Goal: Information Seeking & Learning: Find specific fact

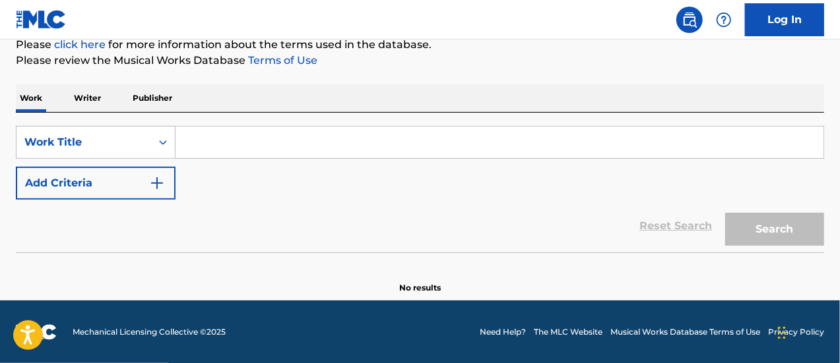
click at [90, 96] on p "Writer" at bounding box center [87, 98] width 35 height 28
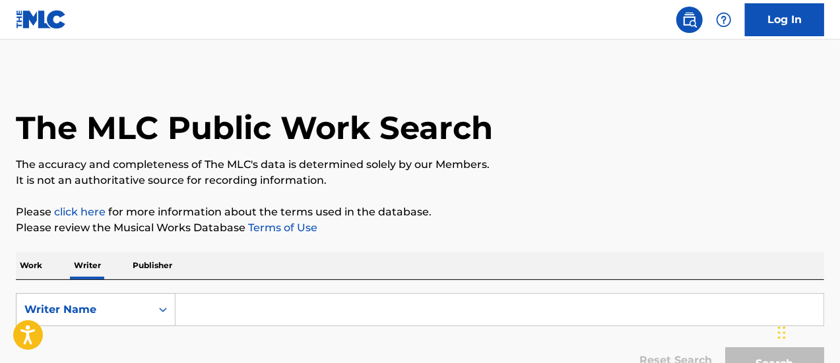
scroll to position [93, 0]
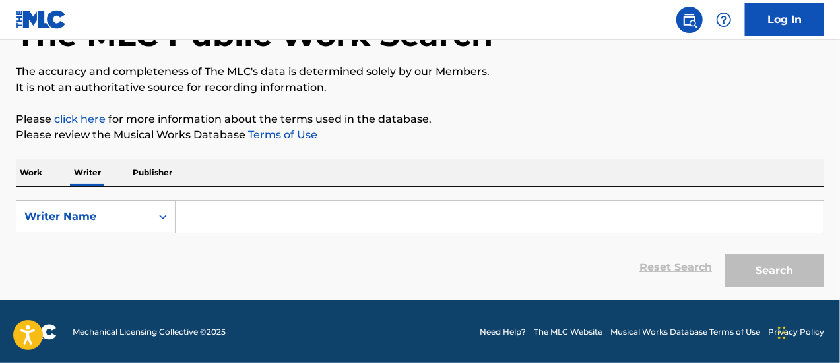
click at [204, 216] on input "Search Form" at bounding box center [499, 217] width 648 height 32
type input "dalyrimple"
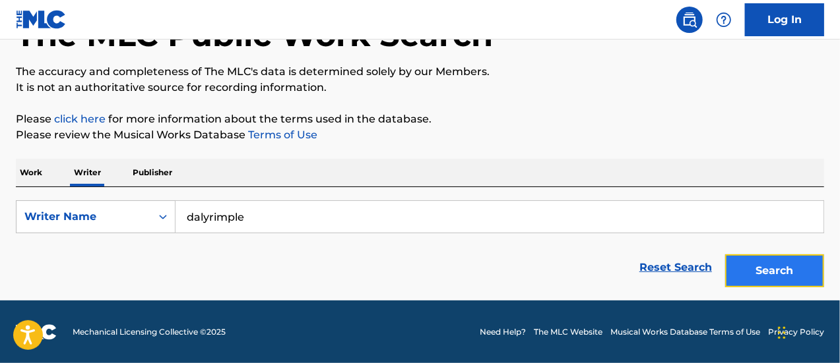
click at [767, 272] on button "Search" at bounding box center [774, 271] width 99 height 33
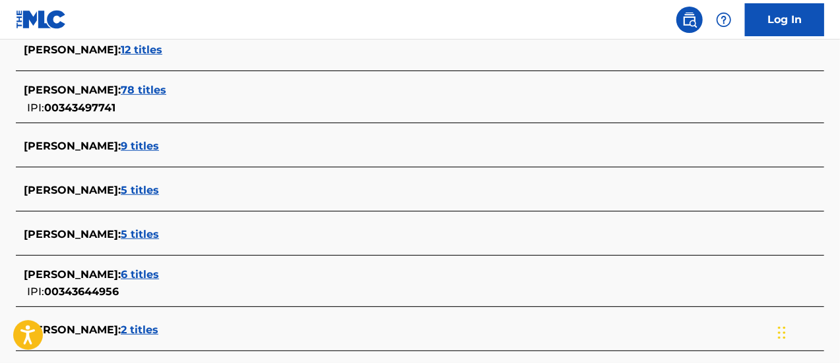
scroll to position [383, 0]
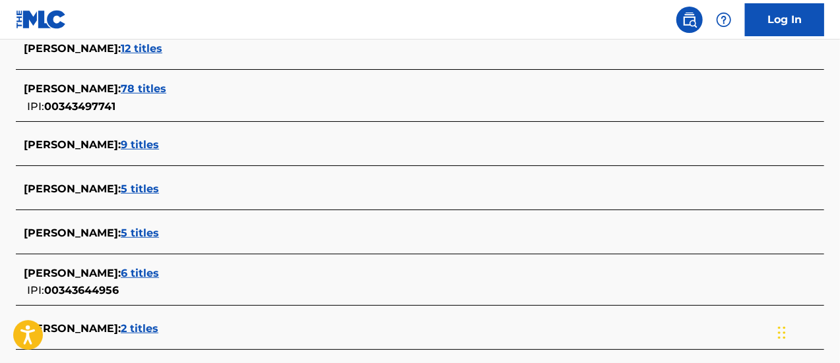
drag, startPoint x: 150, startPoint y: 227, endPoint x: 116, endPoint y: 228, distance: 34.3
click at [116, 228] on span "BRIAN DALYRIMPLE :" at bounding box center [72, 233] width 97 height 13
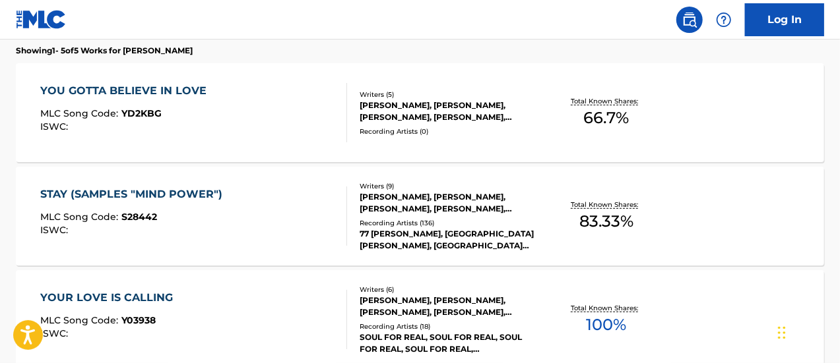
click at [409, 94] on div "Writers ( 5 )" at bounding box center [448, 95] width 179 height 10
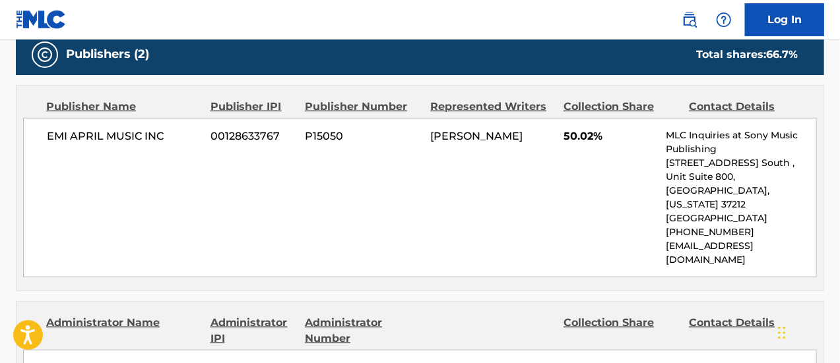
scroll to position [648, 0]
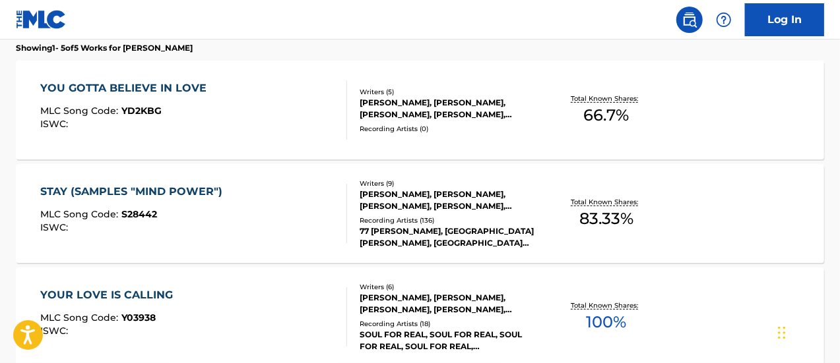
scroll to position [386, 0]
click at [113, 182] on div "STAY (SAMPLES "MIND POWER") MLC Song Code : S28442 ISWC : Writers ( 9 ) CHRIS D…" at bounding box center [420, 213] width 808 height 99
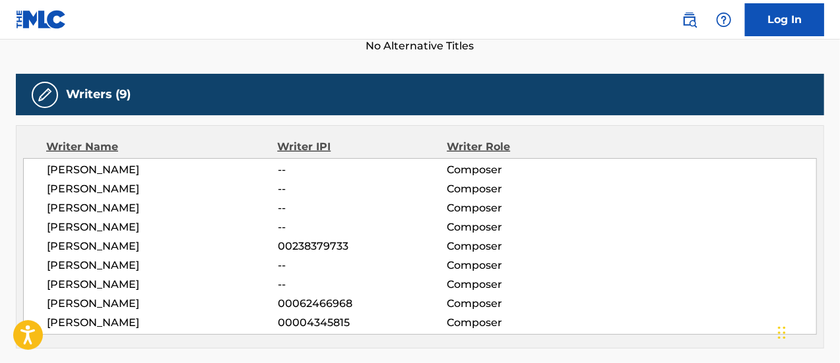
scroll to position [420, 0]
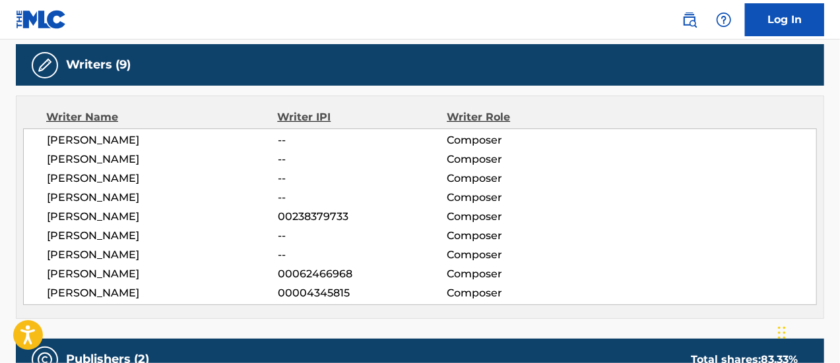
click at [66, 144] on span "[PERSON_NAME]" at bounding box center [162, 141] width 231 height 16
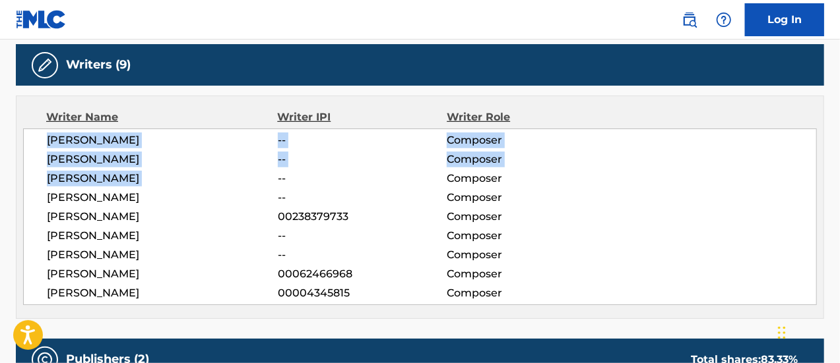
drag, startPoint x: 66, startPoint y: 144, endPoint x: 86, endPoint y: 181, distance: 41.3
click at [86, 181] on div "CHRIS DALYRIMPLE -- Composer ANDRE DALYRIMPLE -- Composer LOUISE FRANCIS -- Com…" at bounding box center [419, 217] width 793 height 177
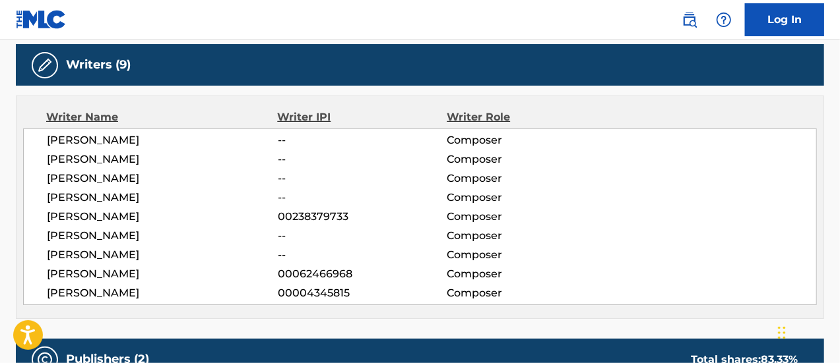
click at [85, 234] on span "[PERSON_NAME]" at bounding box center [162, 236] width 231 height 16
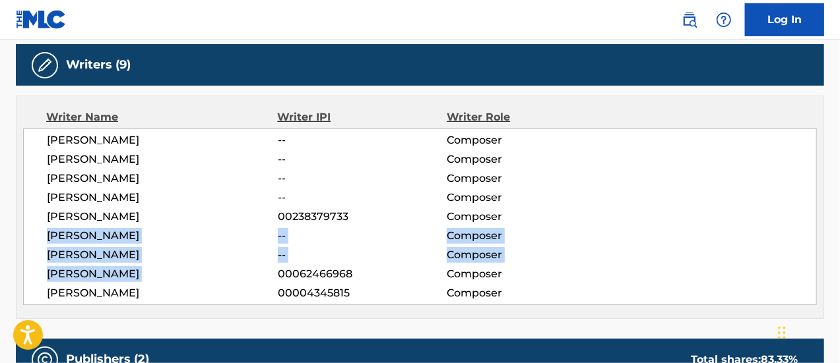
drag, startPoint x: 85, startPoint y: 234, endPoint x: 155, endPoint y: 267, distance: 77.3
click at [155, 267] on div "CHRIS DALYRIMPLE -- Composer ANDRE DALYRIMPLE -- Composer LOUISE FRANCIS -- Com…" at bounding box center [419, 217] width 793 height 177
click at [155, 267] on span "FRED WESLEY" at bounding box center [162, 274] width 231 height 16
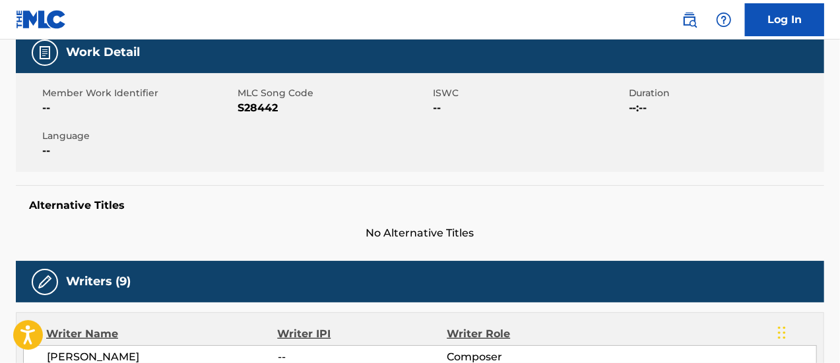
scroll to position [205, 0]
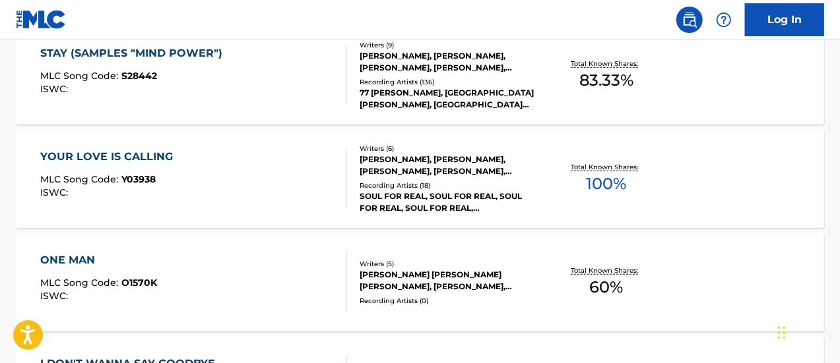
scroll to position [524, 0]
click at [152, 150] on div "YOUR LOVE IS CALLING" at bounding box center [109, 156] width 139 height 16
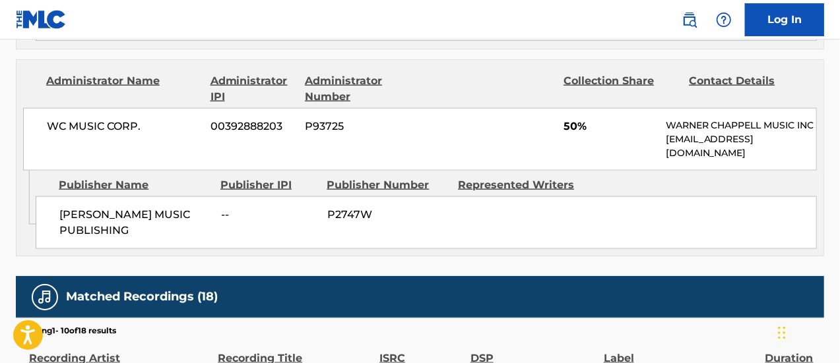
scroll to position [888, 0]
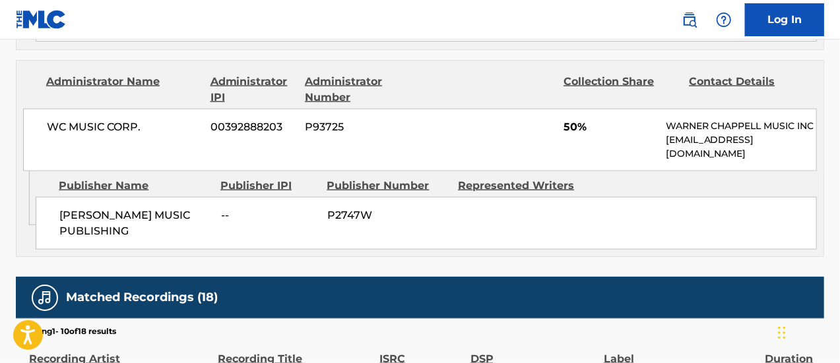
click at [147, 221] on span "BURRELL MUSIC PUBLISHING" at bounding box center [134, 224] width 151 height 32
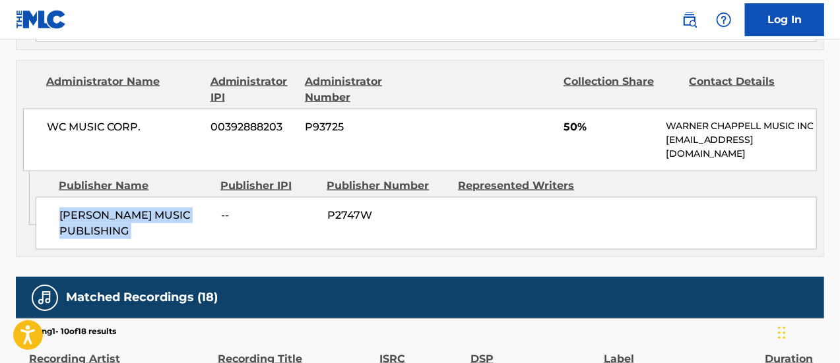
click at [147, 221] on span "BURRELL MUSIC PUBLISHING" at bounding box center [134, 224] width 151 height 32
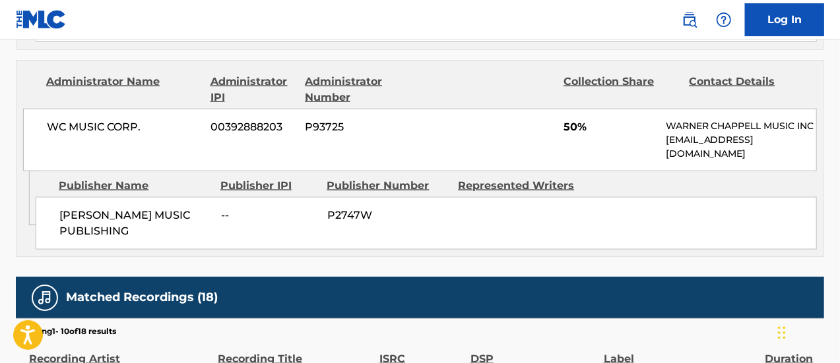
click at [240, 218] on span "--" at bounding box center [269, 216] width 96 height 16
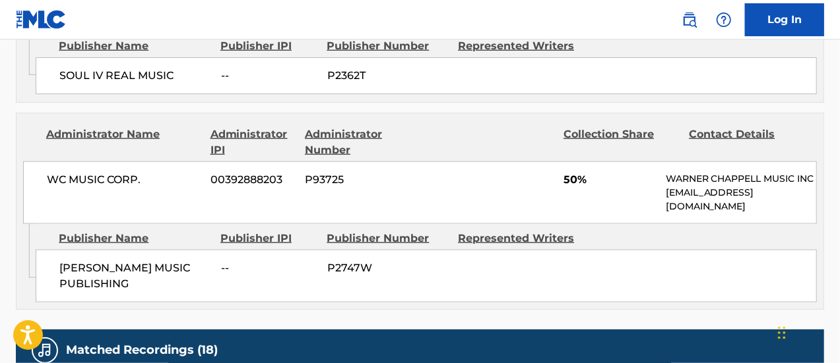
scroll to position [834, 0]
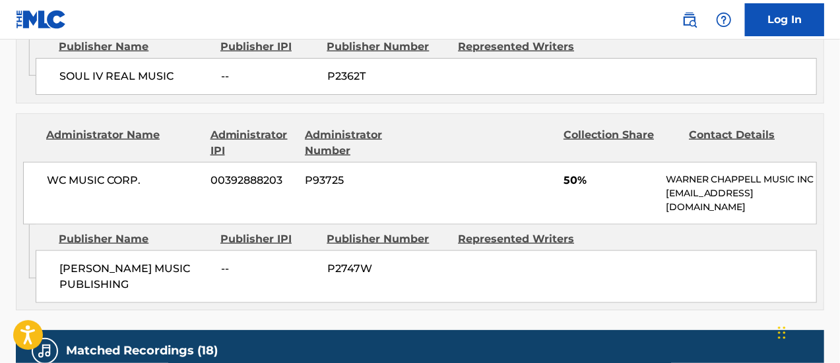
click at [181, 176] on span "WC MUSIC CORP." at bounding box center [124, 181] width 154 height 16
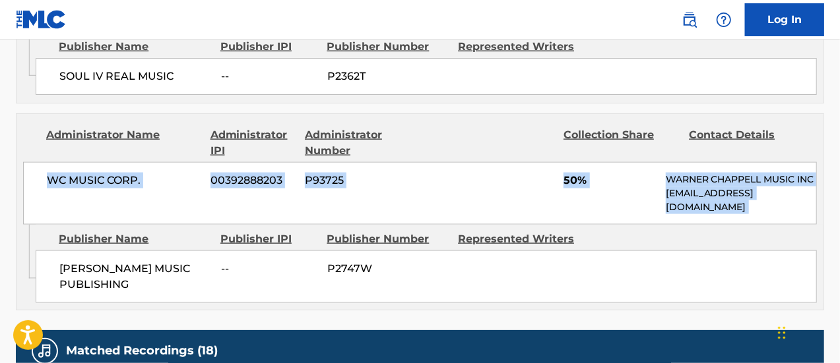
drag, startPoint x: 181, startPoint y: 176, endPoint x: 663, endPoint y: 209, distance: 483.3
click at [663, 209] on div "WC MUSIC CORP. 00392888203 P93725 50% WARNER CHAPPELL MUSIC INC MLC_Inquiries@w…" at bounding box center [419, 193] width 793 height 63
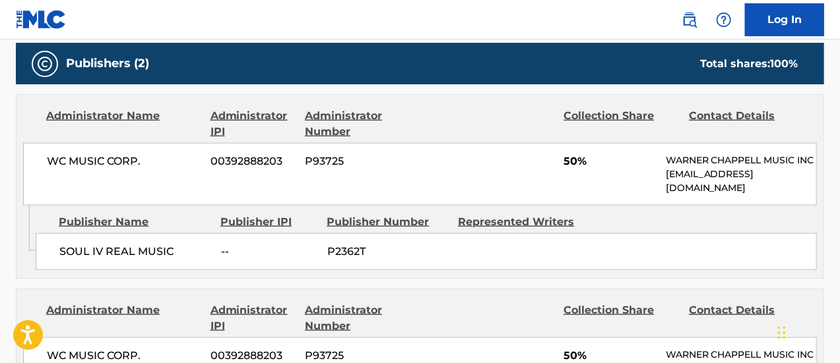
scroll to position [658, 0]
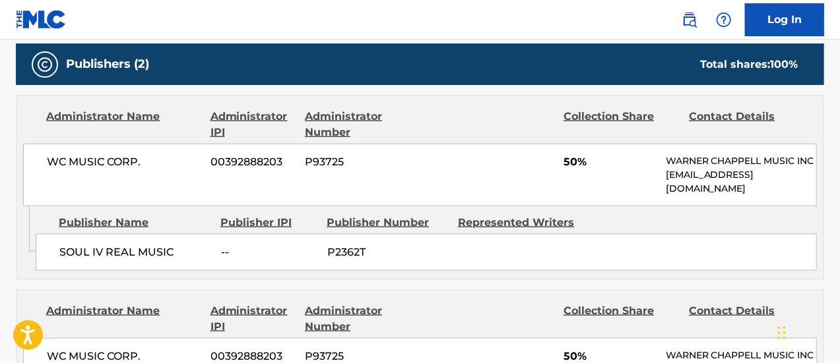
click at [129, 160] on span "WC MUSIC CORP." at bounding box center [124, 162] width 154 height 16
click at [302, 229] on div "Publisher Name Publisher IPI Publisher Number Represented Writers SOUL IV REAL …" at bounding box center [430, 239] width 788 height 66
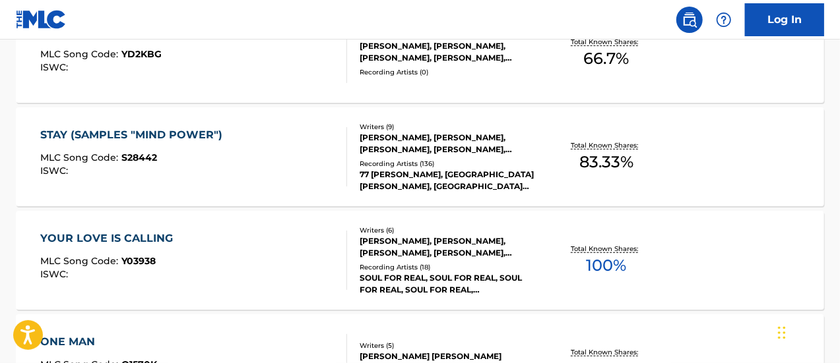
scroll to position [727, 0]
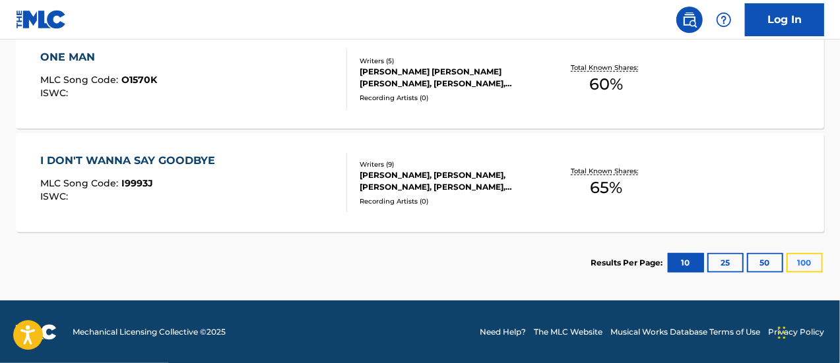
click at [794, 270] on button "100" at bounding box center [804, 263] width 36 height 20
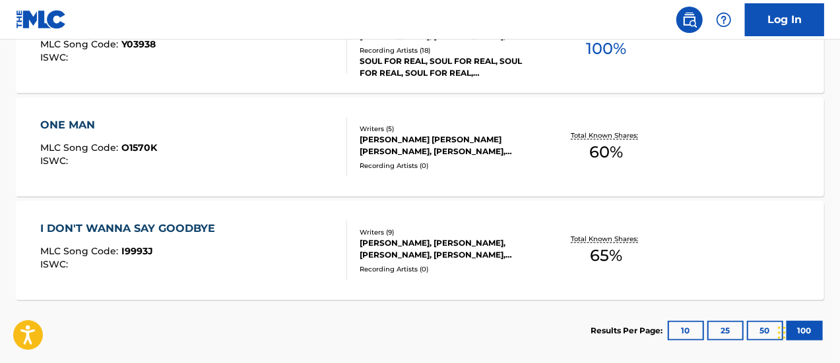
scroll to position [660, 0]
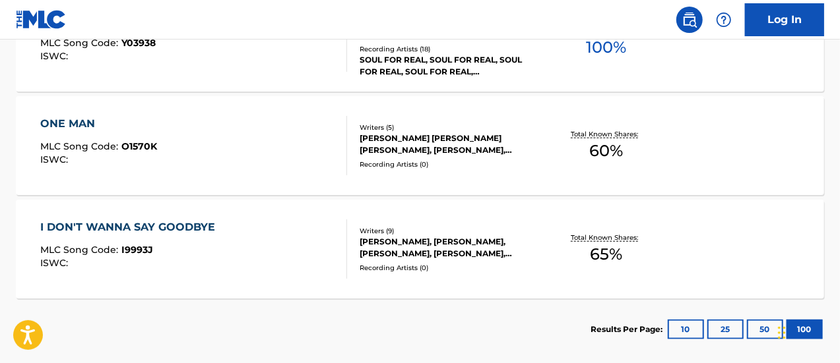
drag, startPoint x: 314, startPoint y: 243, endPoint x: 224, endPoint y: 309, distance: 111.0
click at [224, 309] on section "Results Per Page: 10 25 50 100" at bounding box center [420, 330] width 808 height 62
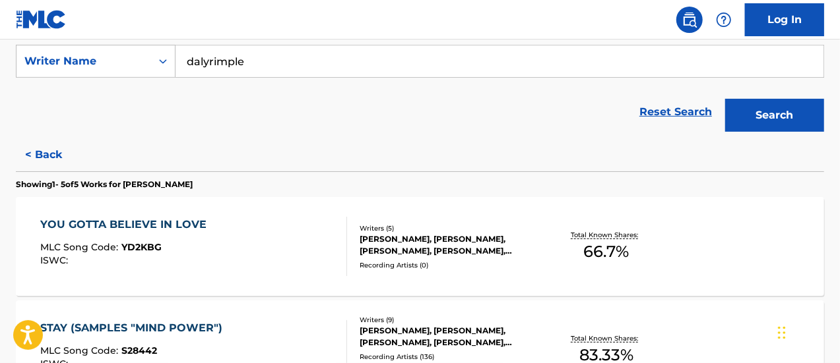
scroll to position [241, 0]
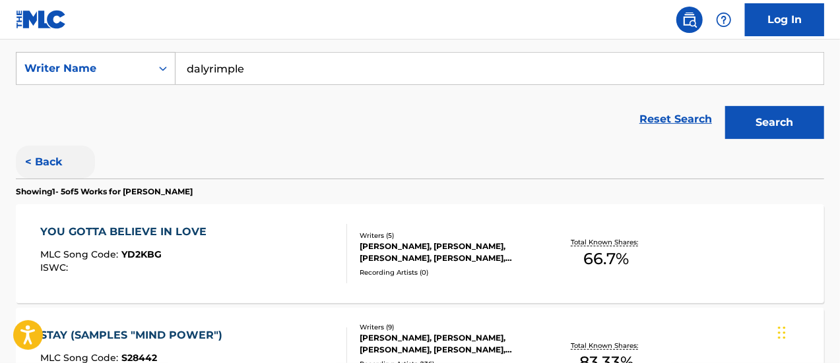
click at [34, 166] on button "< Back" at bounding box center [55, 162] width 79 height 33
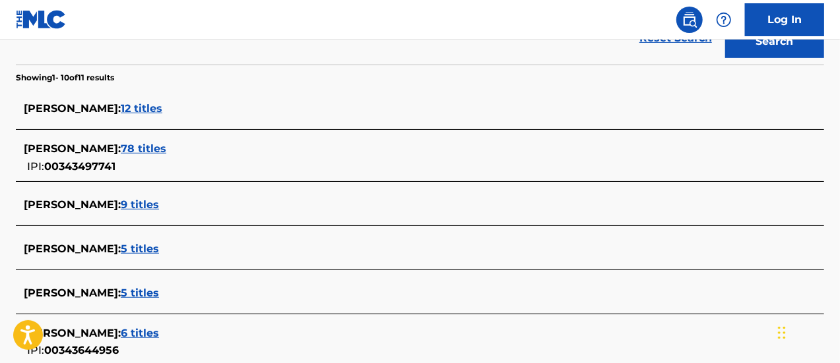
scroll to position [319, 0]
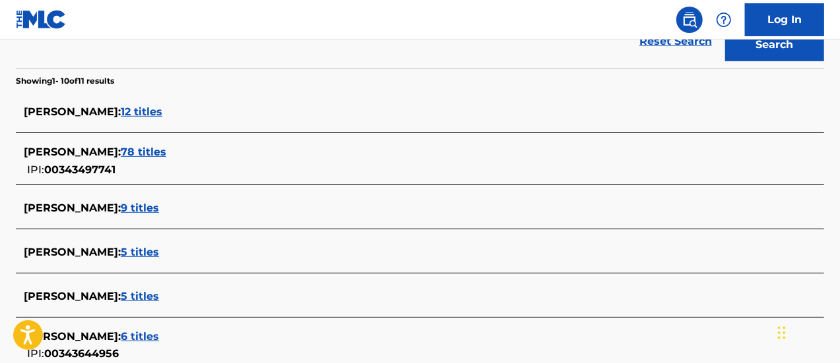
click at [152, 210] on span "9 titles" at bounding box center [140, 208] width 38 height 13
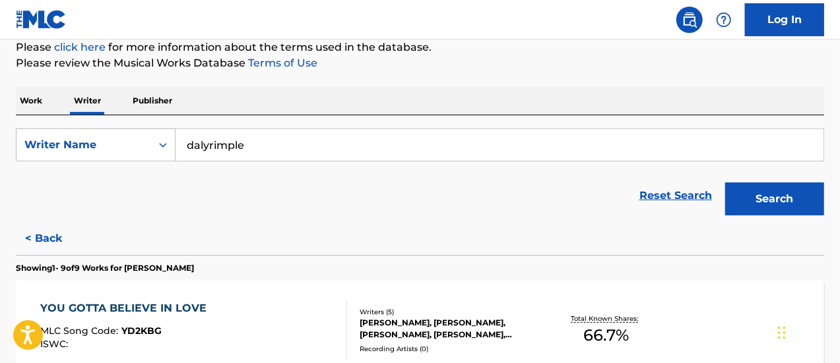
scroll to position [108, 0]
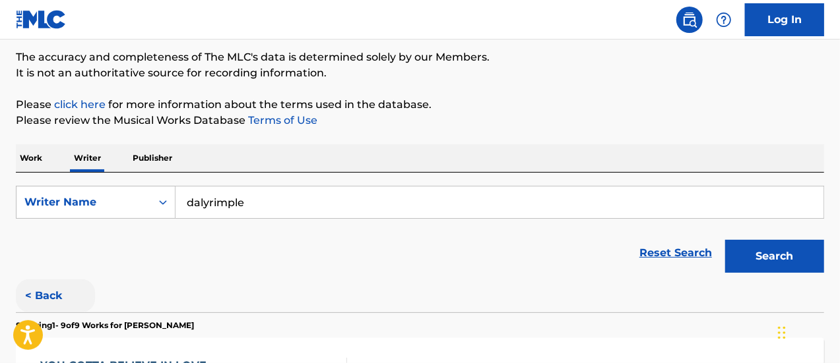
click at [41, 291] on button "< Back" at bounding box center [55, 296] width 79 height 33
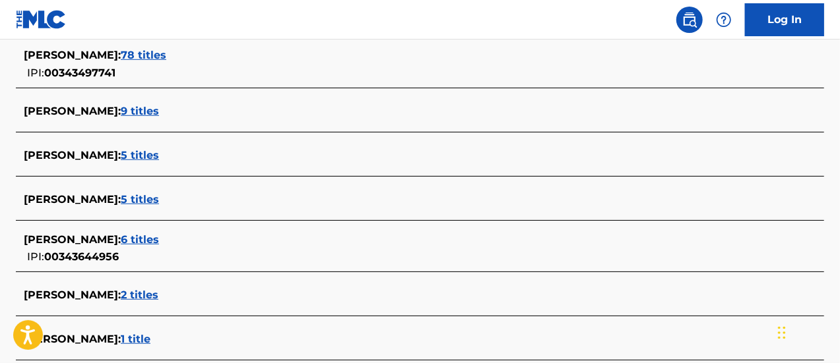
scroll to position [417, 0]
click at [148, 150] on span "5 titles" at bounding box center [140, 154] width 38 height 13
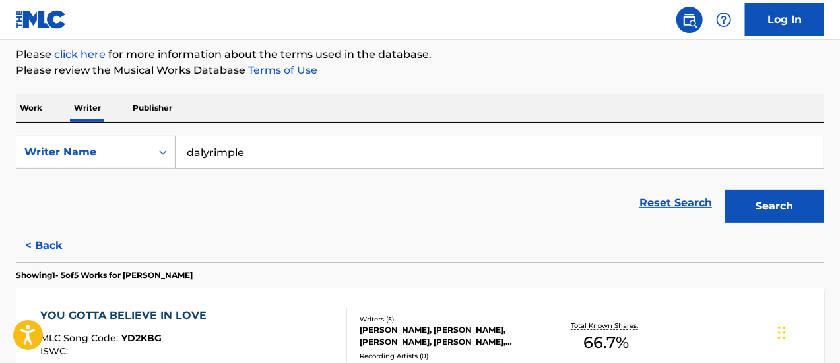
scroll to position [156, 0]
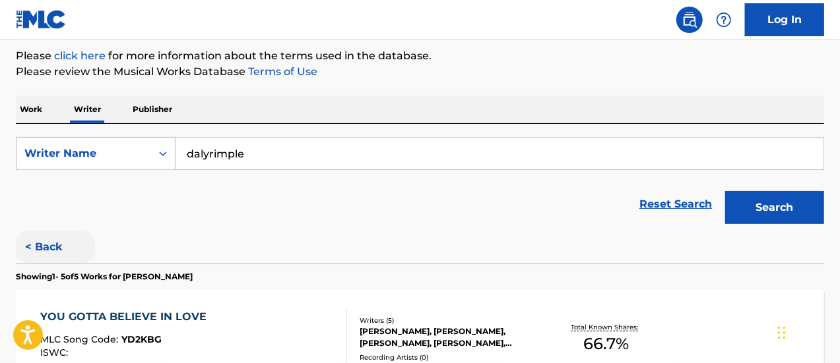
click at [51, 232] on button "< Back" at bounding box center [55, 247] width 79 height 33
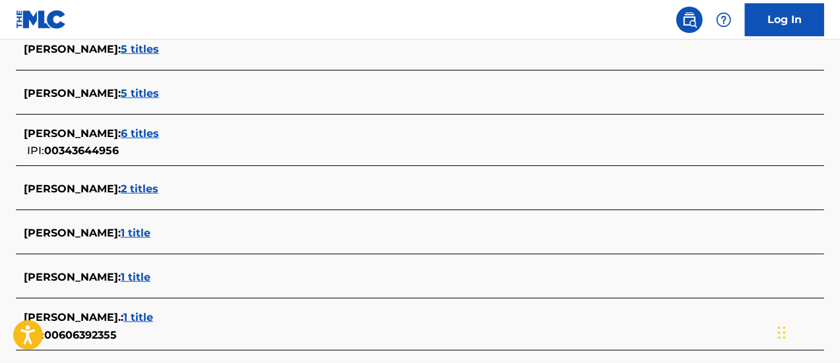
scroll to position [523, 0]
click at [158, 183] on span "2 titles" at bounding box center [140, 188] width 38 height 13
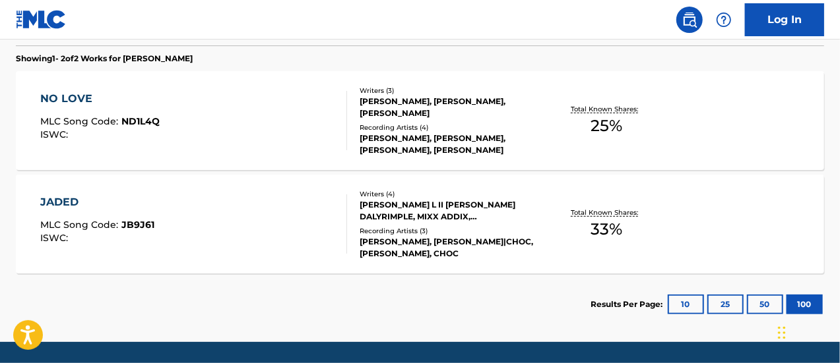
scroll to position [352, 0]
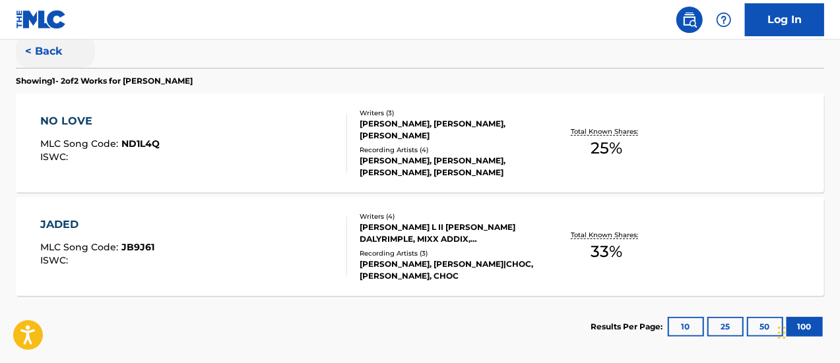
click at [40, 59] on button "< Back" at bounding box center [55, 51] width 79 height 33
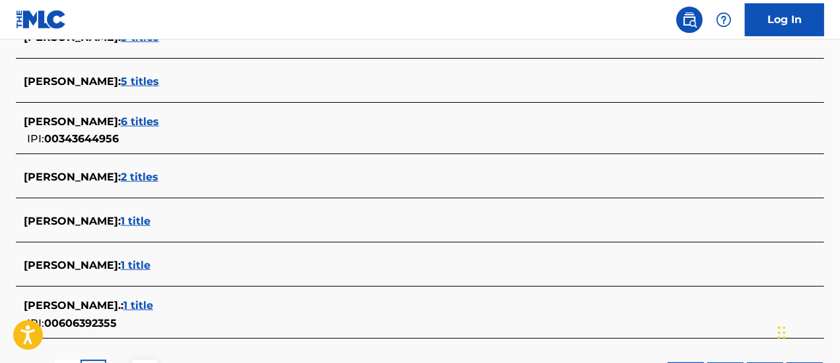
scroll to position [594, 0]
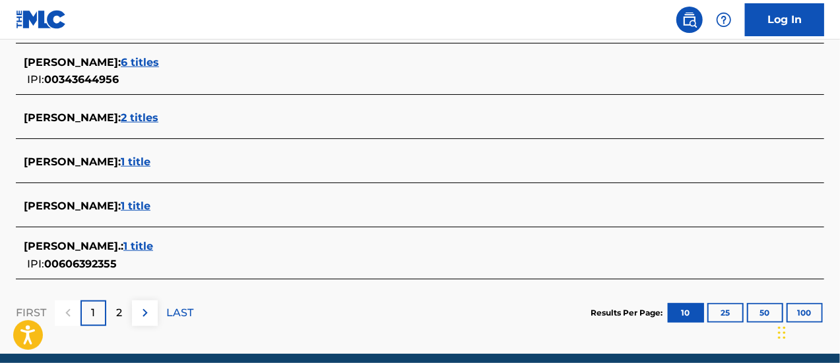
click at [150, 210] on span "1 title" at bounding box center [136, 206] width 30 height 13
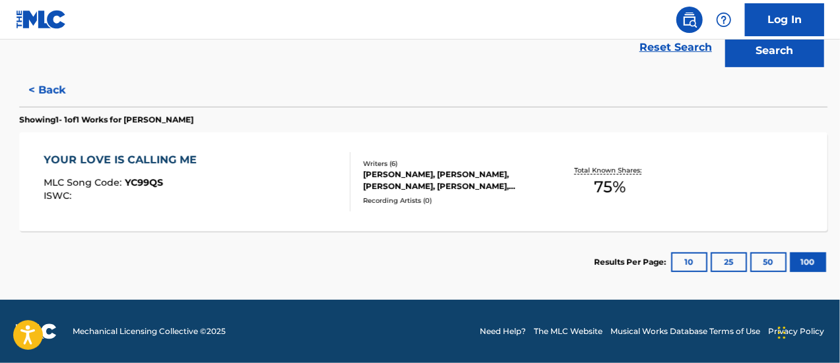
scroll to position [313, 0]
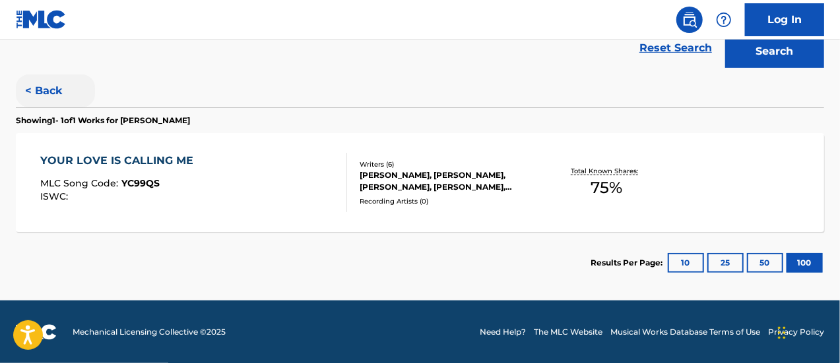
click at [34, 83] on button "< Back" at bounding box center [55, 91] width 79 height 33
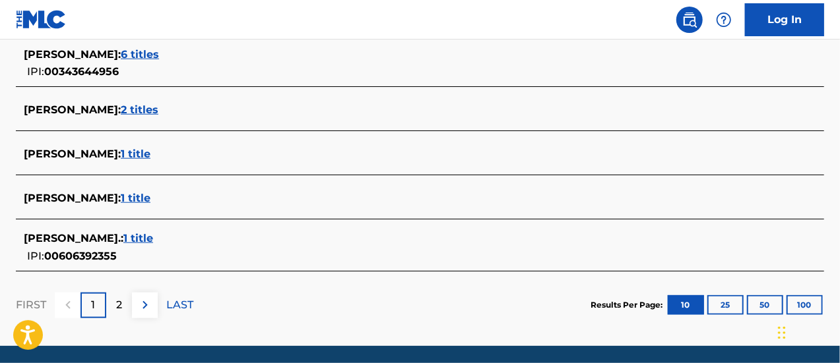
scroll to position [604, 0]
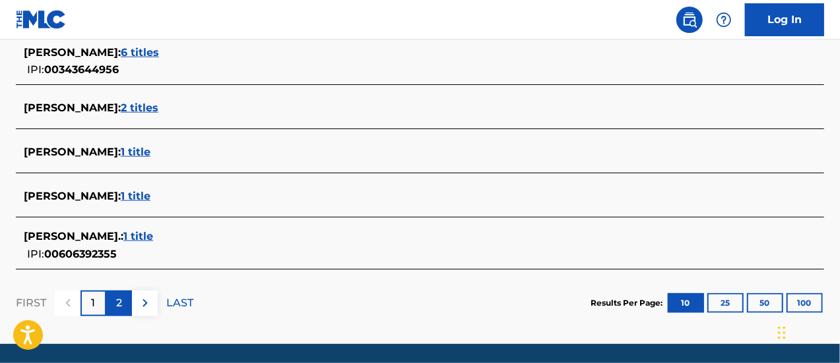
click at [117, 297] on p "2" at bounding box center [119, 303] width 6 height 16
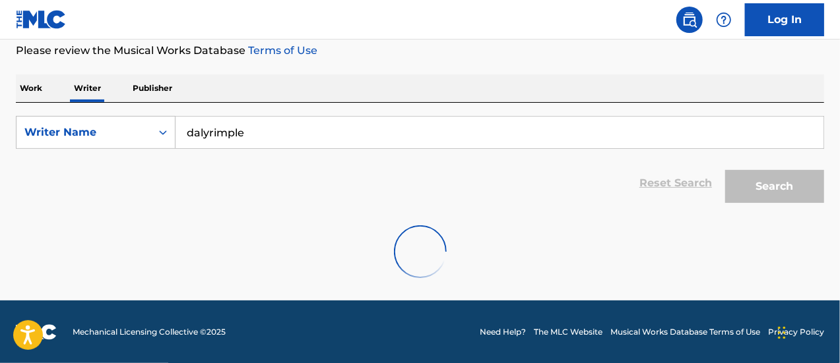
scroll to position [233, 0]
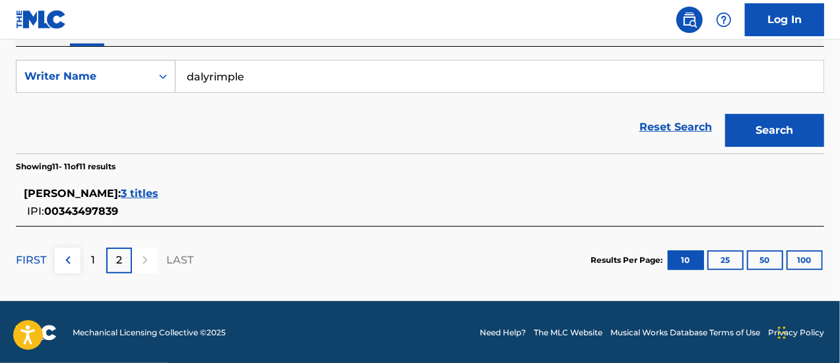
click at [158, 195] on span "3 titles" at bounding box center [140, 193] width 38 height 13
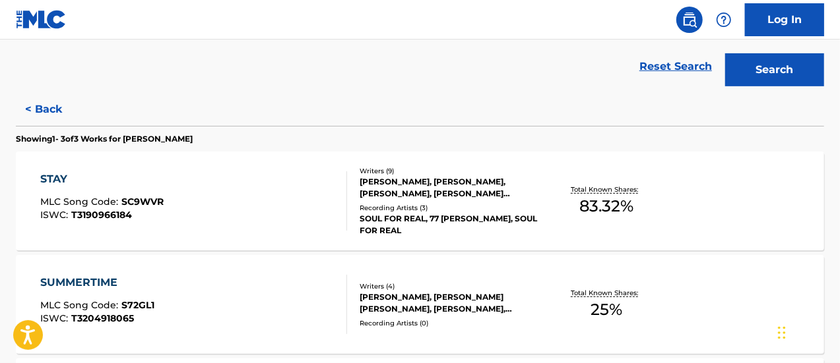
scroll to position [294, 0]
click at [49, 122] on button "< Back" at bounding box center [55, 110] width 79 height 33
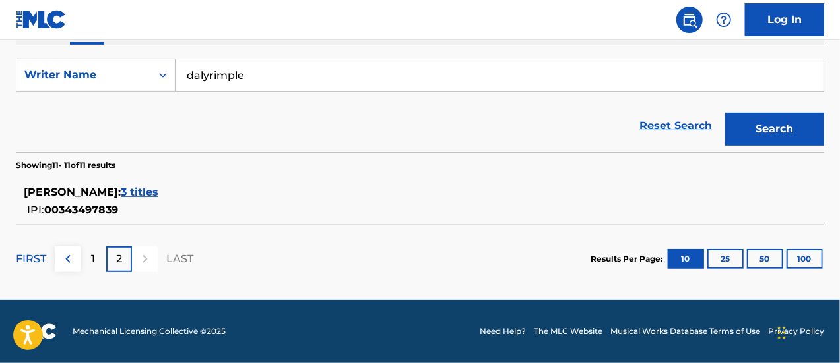
scroll to position [233, 0]
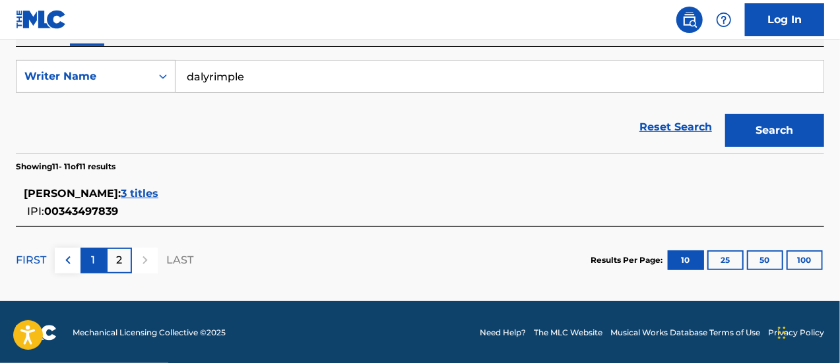
click at [101, 254] on div "1" at bounding box center [93, 261] width 26 height 26
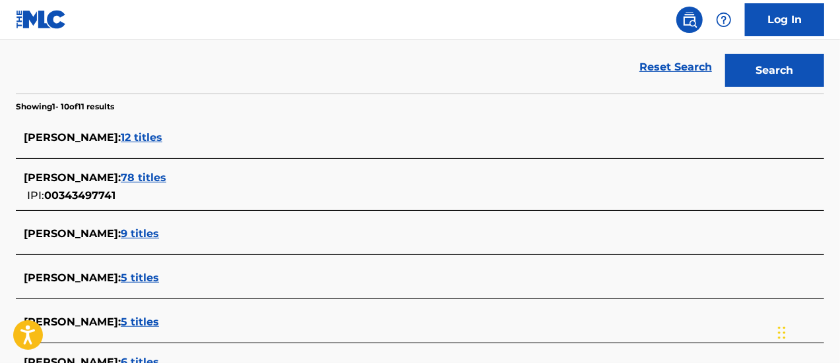
scroll to position [646, 0]
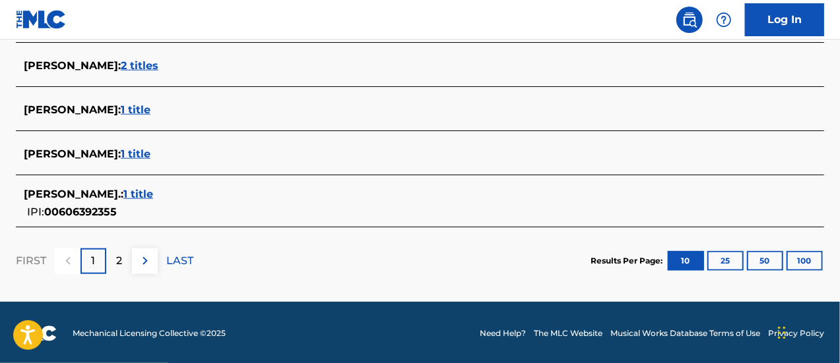
click at [206, 184] on div "JASON OLIVER DALYRIMPLE. : 1 title IPI: 00606392355" at bounding box center [420, 203] width 808 height 47
click at [153, 192] on span "1 title" at bounding box center [138, 194] width 30 height 13
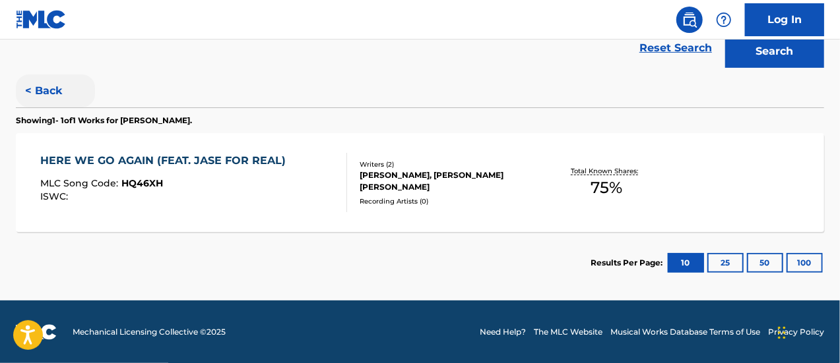
click at [52, 97] on button "< Back" at bounding box center [55, 91] width 79 height 33
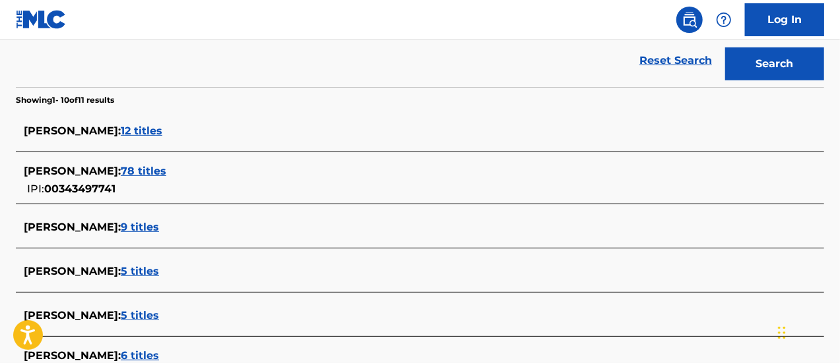
scroll to position [296, 0]
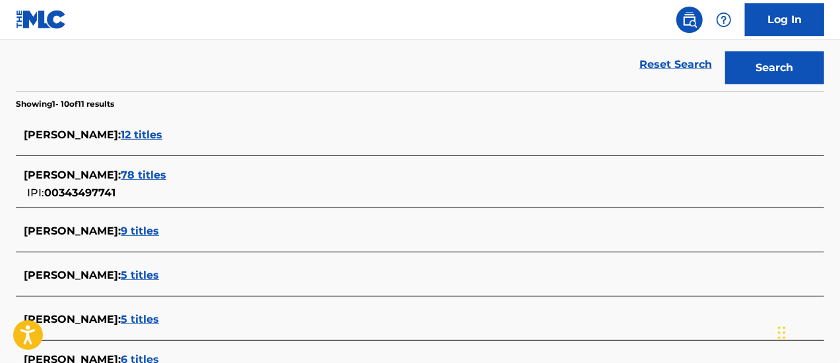
click at [163, 174] on span "78 titles" at bounding box center [144, 175] width 46 height 13
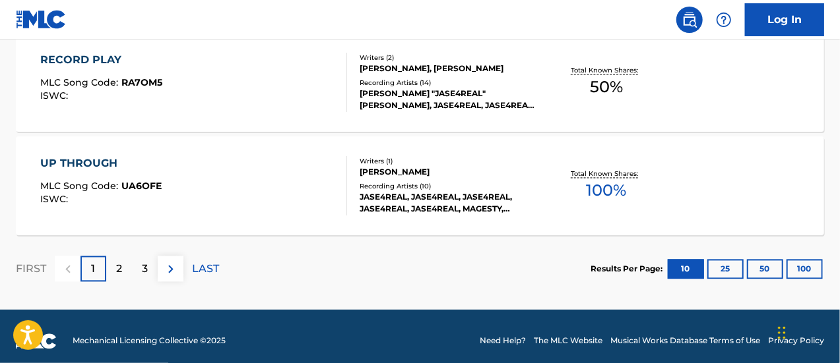
scroll to position [1251, 0]
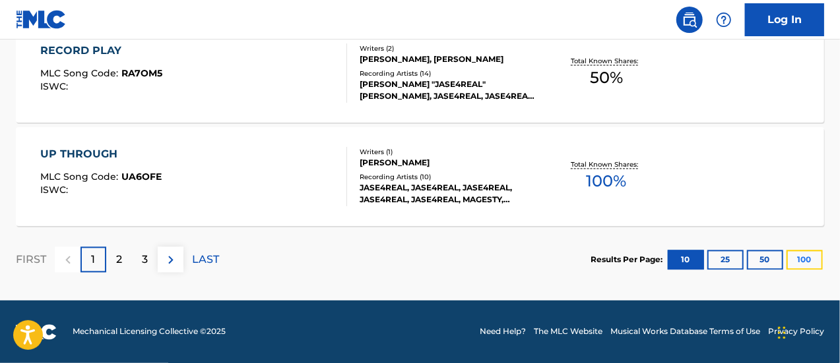
click at [820, 260] on button "100" at bounding box center [804, 261] width 36 height 20
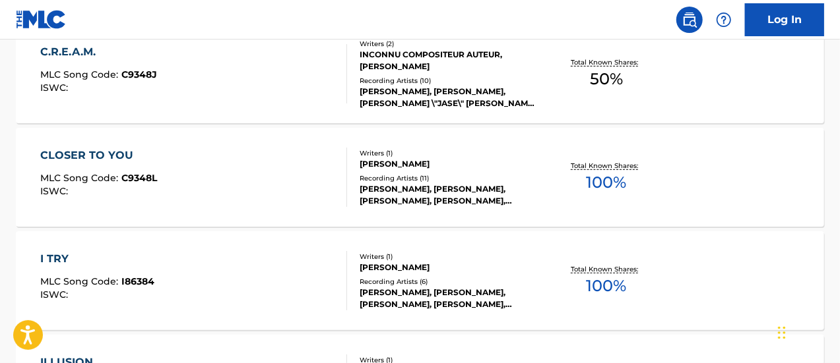
scroll to position [7942, 0]
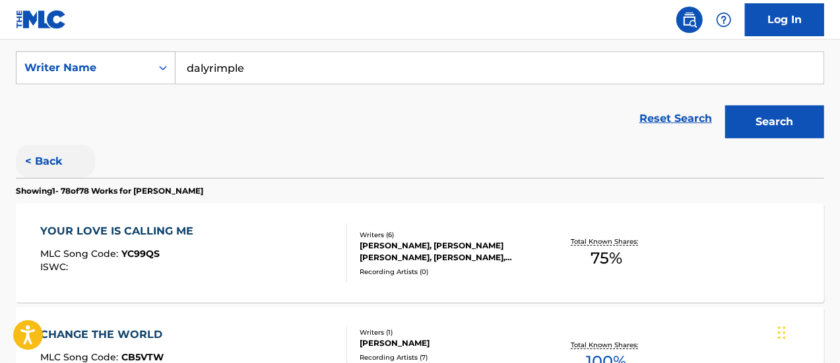
scroll to position [243, 0]
click at [53, 162] on button "< Back" at bounding box center [55, 160] width 79 height 33
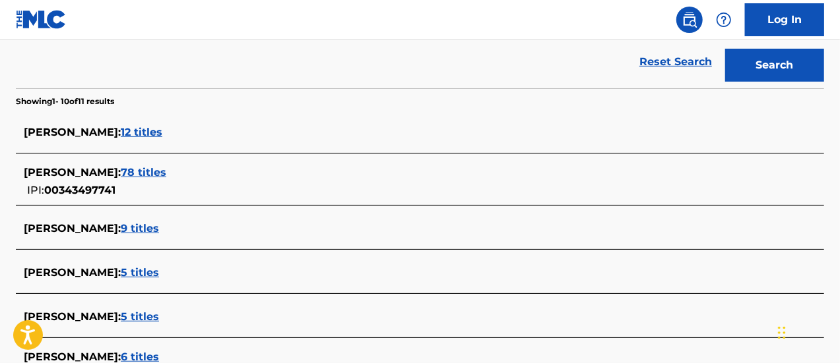
scroll to position [301, 0]
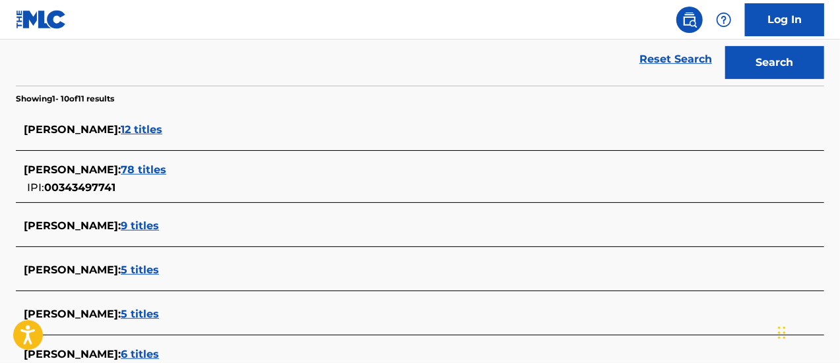
click at [156, 128] on span "12 titles" at bounding box center [142, 129] width 42 height 13
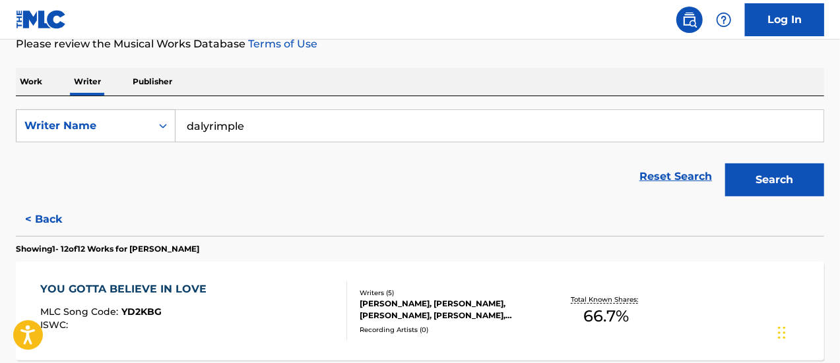
scroll to position [185, 0]
click at [46, 216] on button "< Back" at bounding box center [55, 218] width 79 height 33
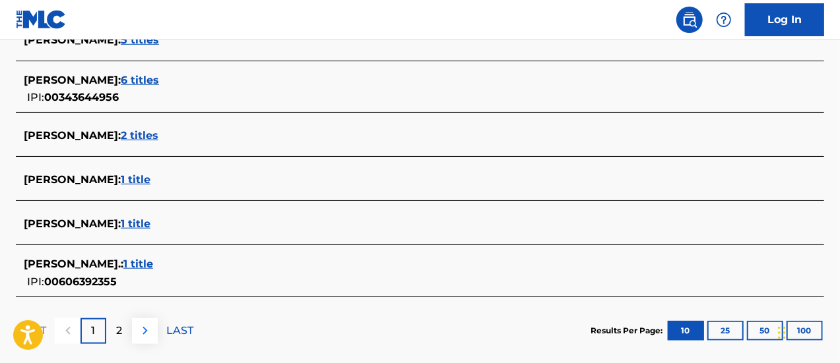
scroll to position [578, 0]
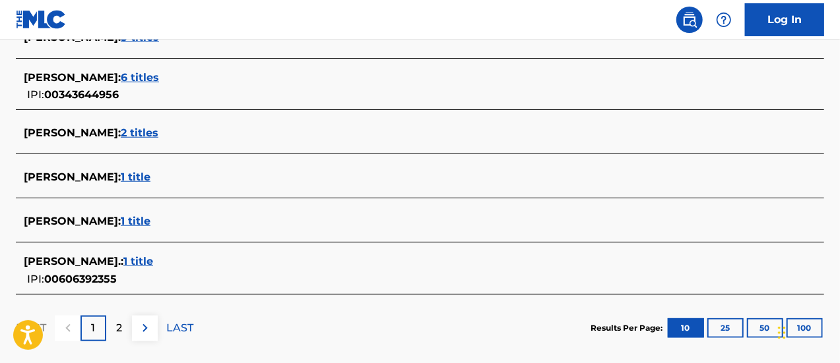
click at [150, 178] on span "1 title" at bounding box center [136, 177] width 30 height 13
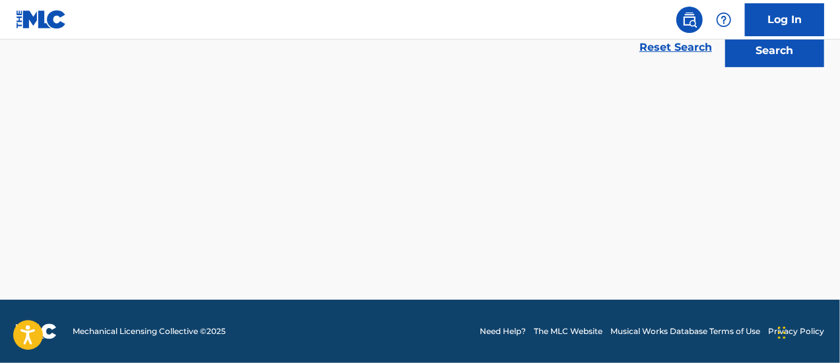
scroll to position [313, 0]
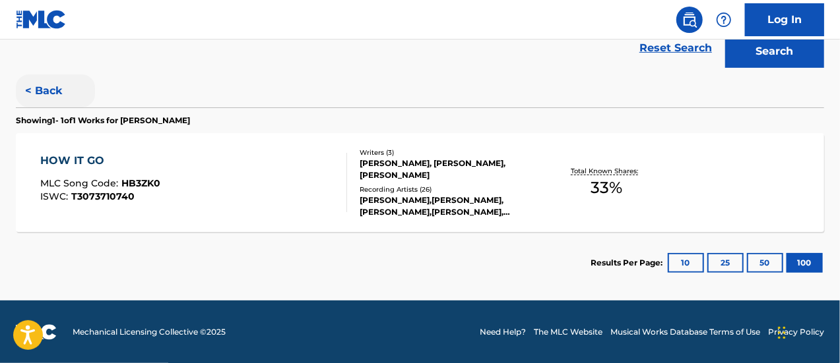
click at [40, 95] on button "< Back" at bounding box center [55, 91] width 79 height 33
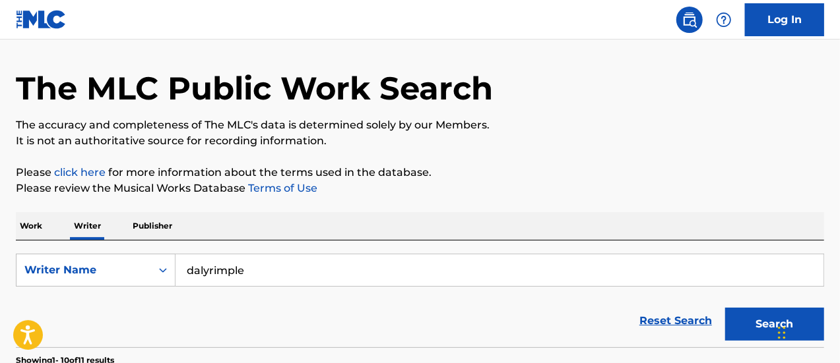
scroll to position [56, 0]
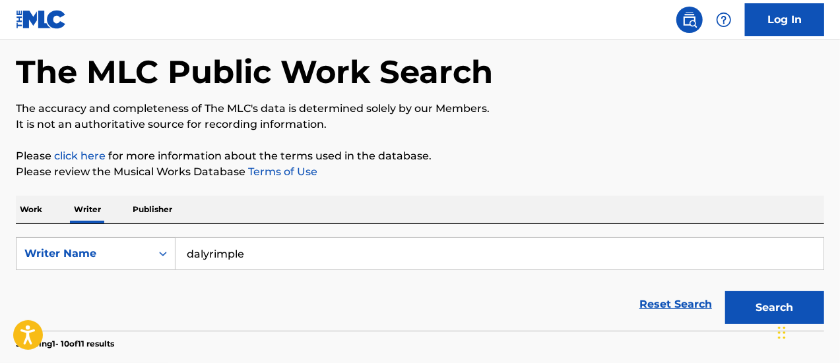
click at [23, 208] on p "Work" at bounding box center [31, 210] width 30 height 28
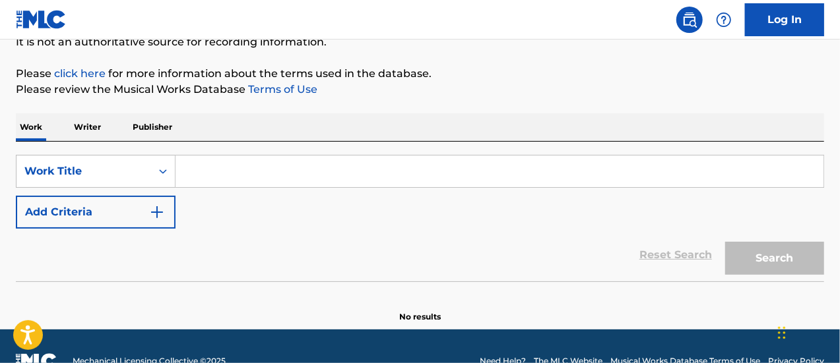
scroll to position [168, 0]
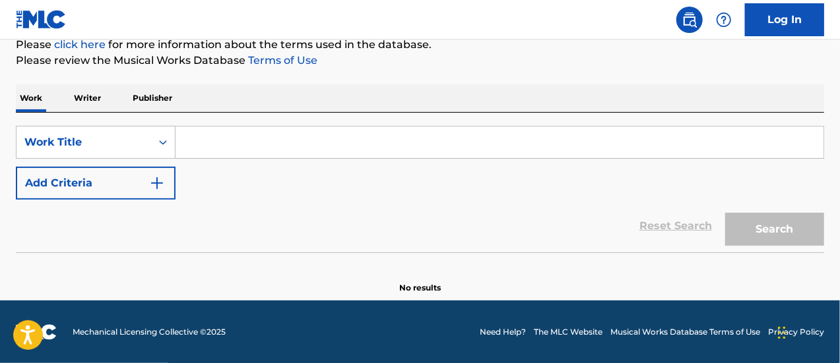
click at [160, 86] on p "Publisher" at bounding box center [152, 98] width 47 height 28
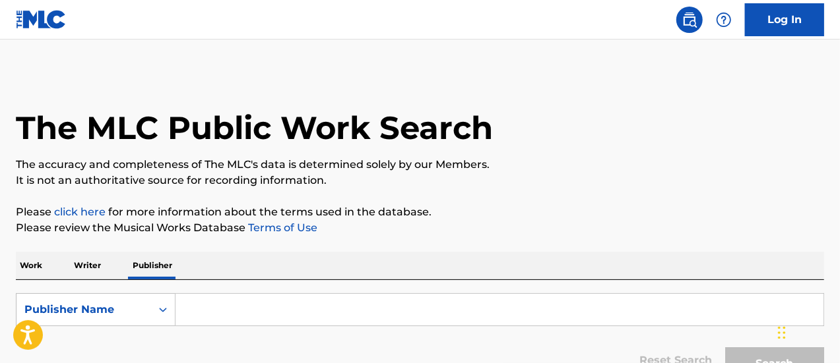
scroll to position [93, 0]
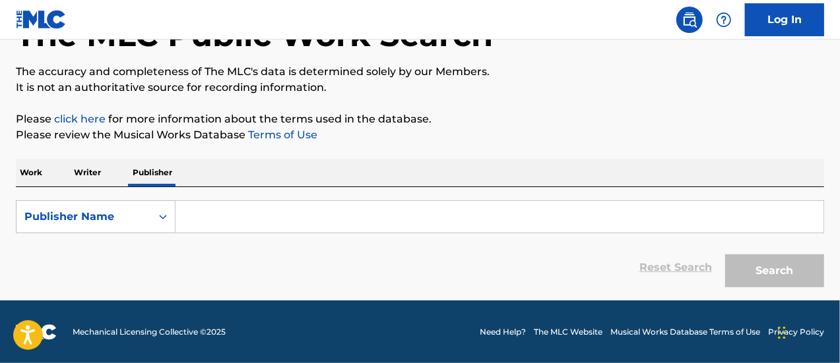
click at [237, 201] on input "Search Form" at bounding box center [499, 217] width 648 height 32
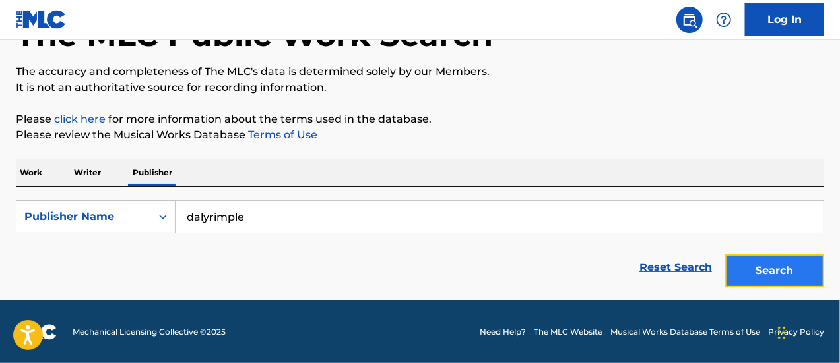
click at [766, 270] on button "Search" at bounding box center [774, 271] width 99 height 33
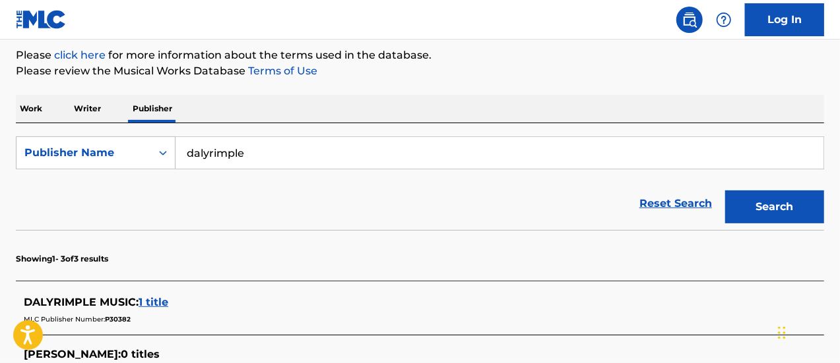
scroll to position [155, 0]
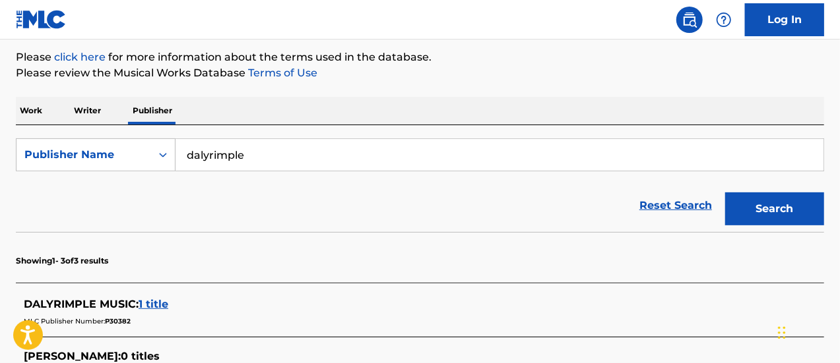
click at [214, 152] on input "dalyrimple" at bounding box center [499, 155] width 648 height 32
type input "soul iv real"
click at [725, 193] on button "Search" at bounding box center [774, 209] width 99 height 33
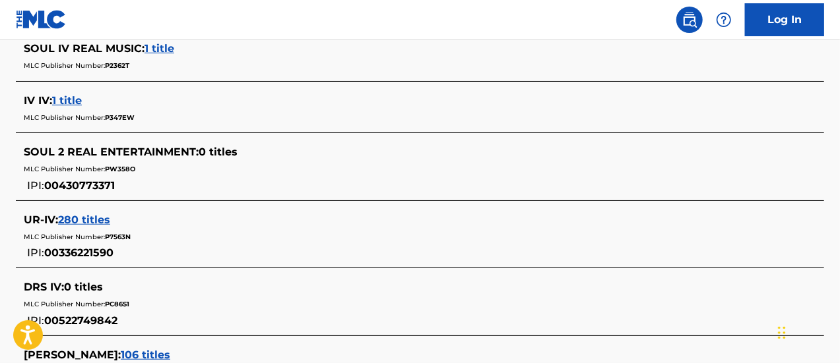
scroll to position [412, 0]
drag, startPoint x: 0, startPoint y: 252, endPoint x: 438, endPoint y: 26, distance: 492.9
click at [438, 26] on nav "Log In" at bounding box center [420, 20] width 840 height 40
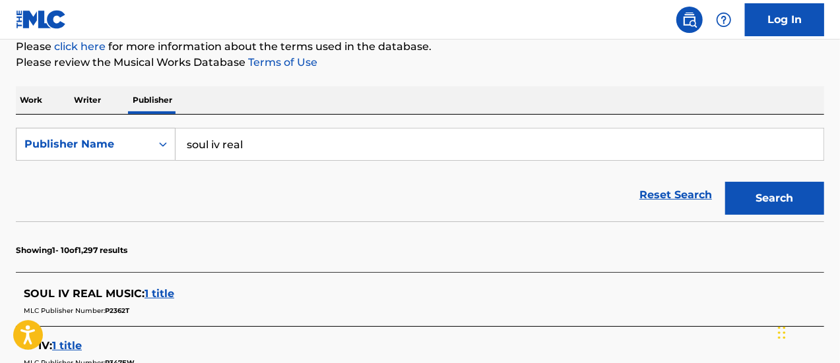
scroll to position [0, 0]
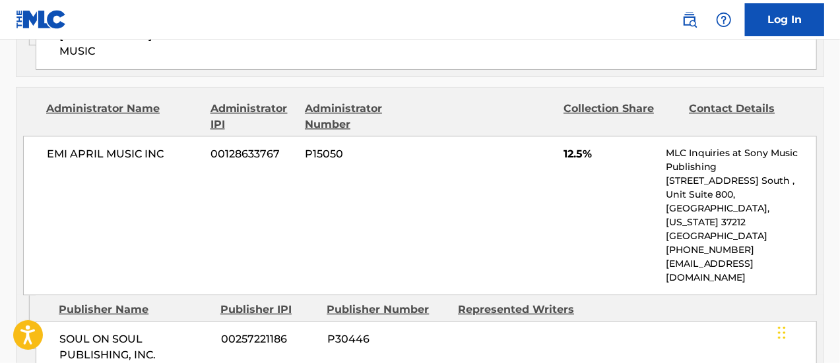
scroll to position [1721, 0]
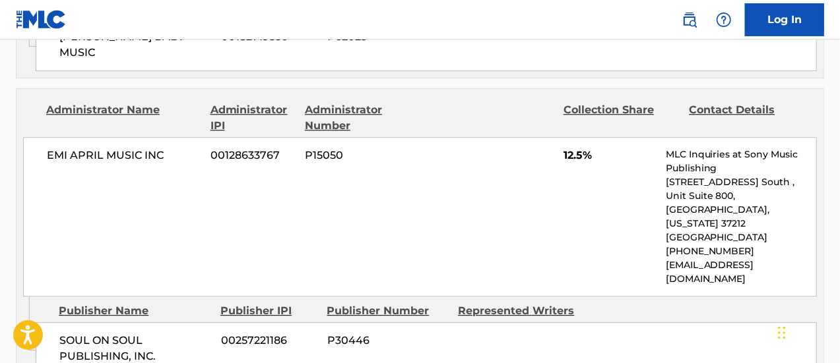
click at [111, 333] on span "SOUL ON SOUL PUBLISHING, INC." at bounding box center [134, 349] width 151 height 32
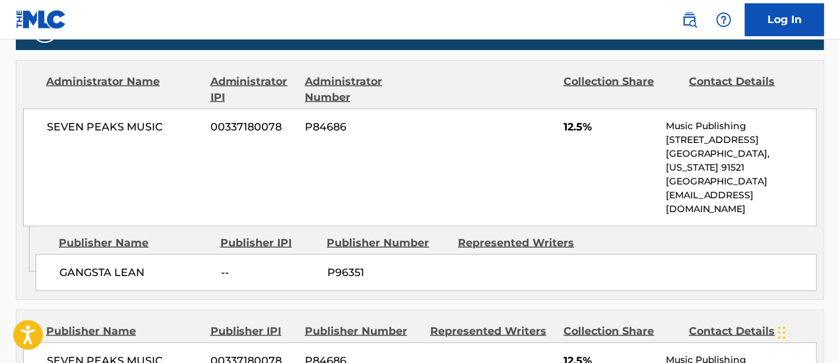
scroll to position [824, 0]
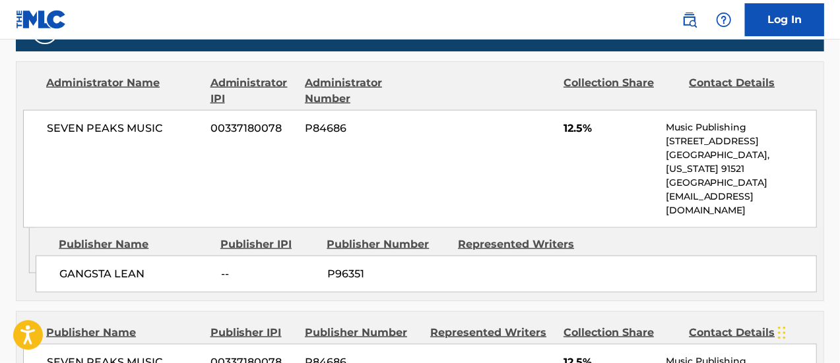
click at [76, 123] on span "SEVEN PEAKS MUSIC" at bounding box center [124, 129] width 154 height 16
click at [132, 266] on span "GANGSTA LEAN" at bounding box center [134, 274] width 151 height 16
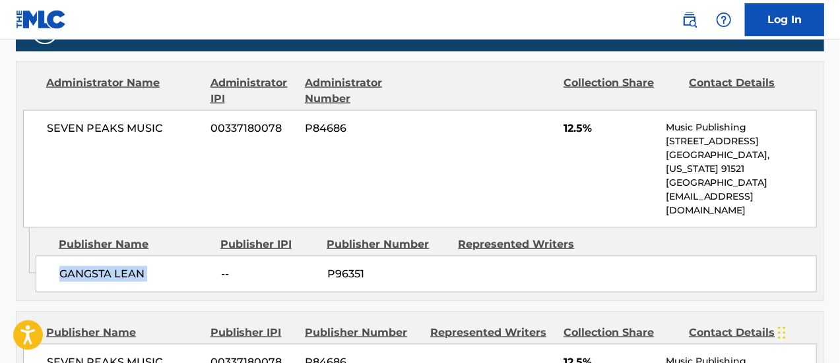
click at [132, 266] on span "GANGSTA LEAN" at bounding box center [134, 274] width 151 height 16
copy div "GANGSTA LEAN"
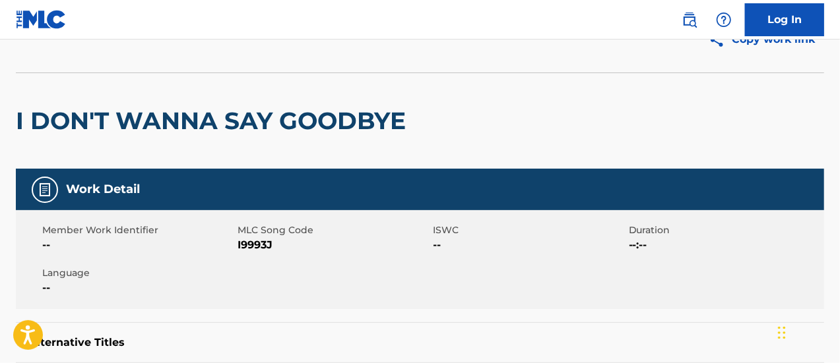
scroll to position [62, 0]
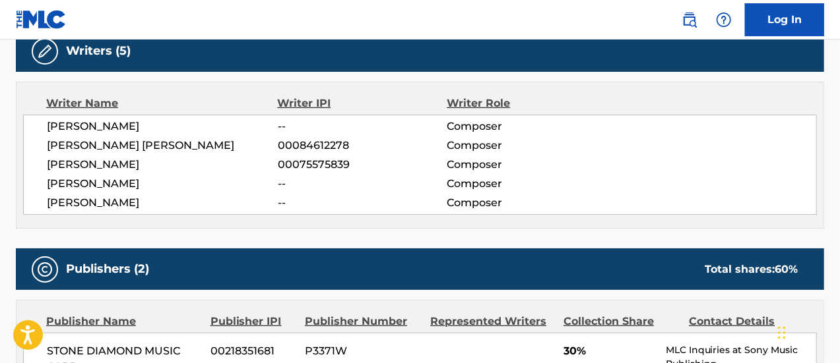
scroll to position [435, 0]
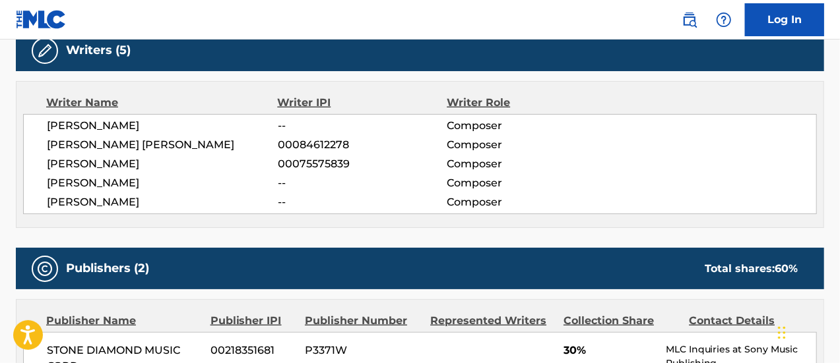
click at [140, 142] on span "MICHAEL ANTHONY BENNETT" at bounding box center [162, 145] width 231 height 16
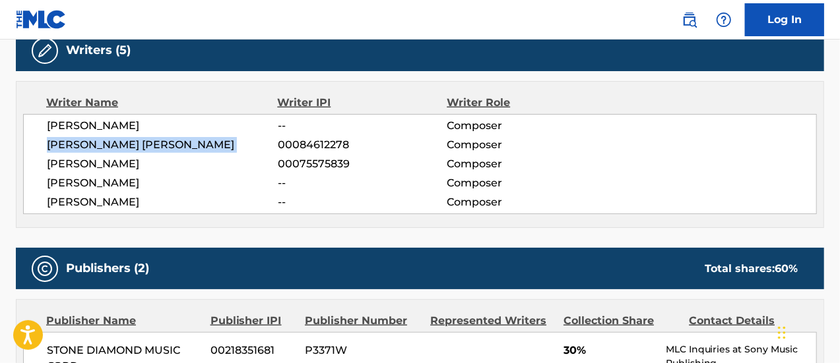
click at [140, 142] on span "MICHAEL ANTHONY BENNETT" at bounding box center [162, 145] width 231 height 16
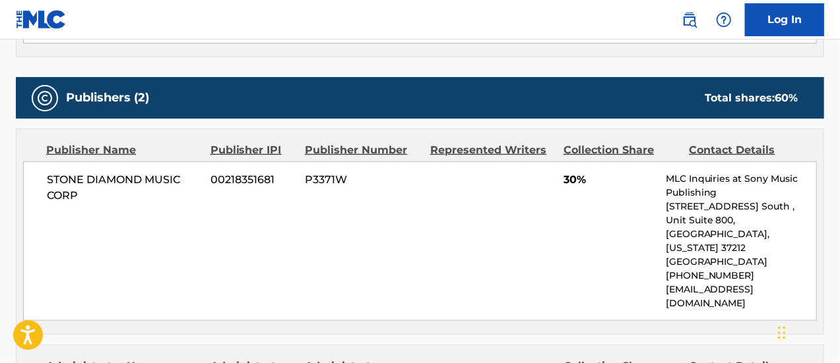
scroll to position [606, 0]
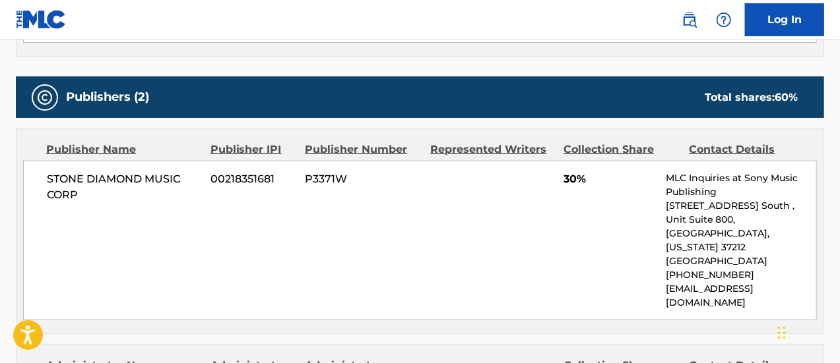
click at [115, 186] on span "STONE DIAMOND MUSIC CORP" at bounding box center [124, 187] width 154 height 32
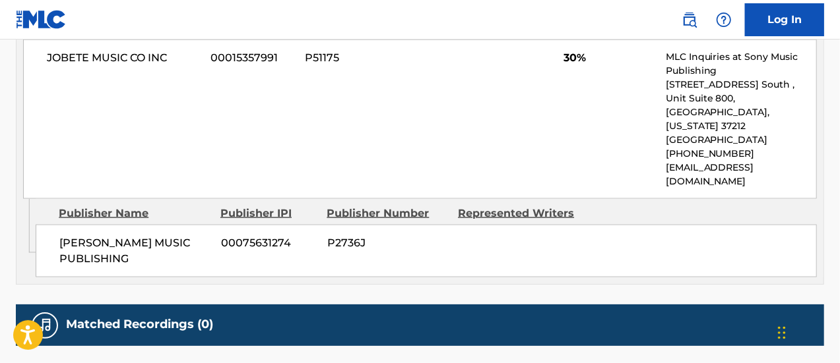
scroll to position [1008, 0]
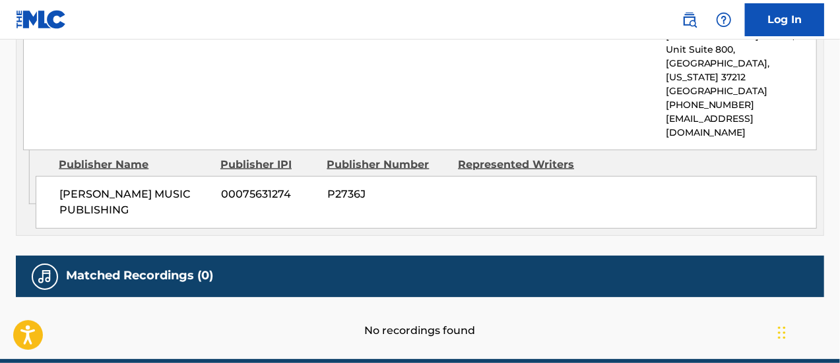
click at [76, 187] on span "LEN-LON MUSIC PUBLISHING" at bounding box center [134, 203] width 151 height 32
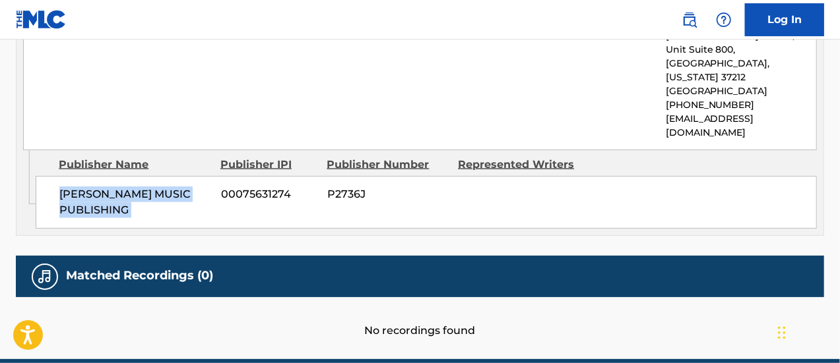
click at [76, 187] on span "LEN-LON MUSIC PUBLISHING" at bounding box center [134, 203] width 151 height 32
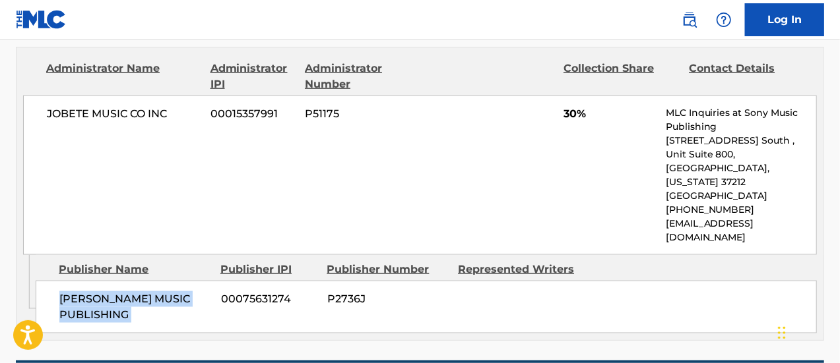
scroll to position [911, 0]
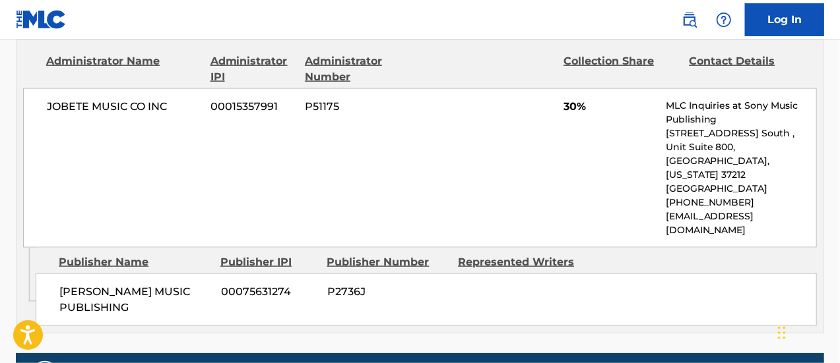
click at [278, 129] on div "JOBETE MUSIC CO INC 00015357991 P51175 30% MLC Inquiries at Sony Music Publishi…" at bounding box center [419, 168] width 793 height 160
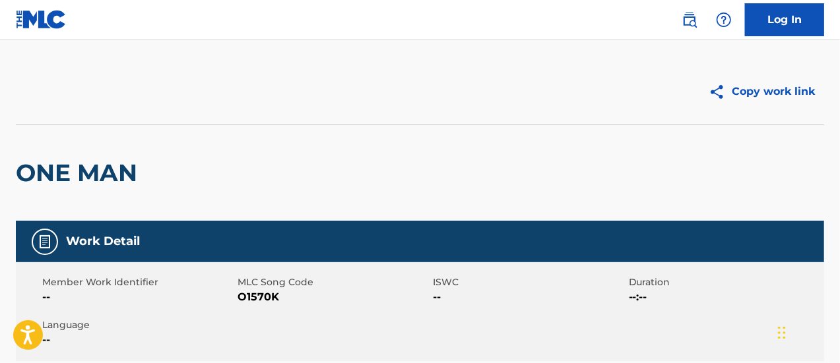
scroll to position [0, 0]
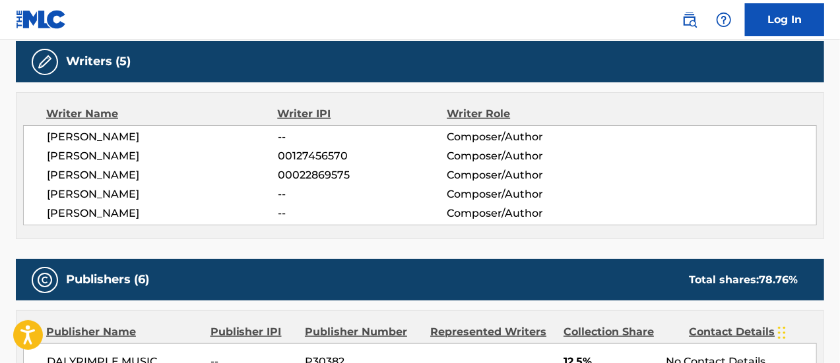
scroll to position [424, 0]
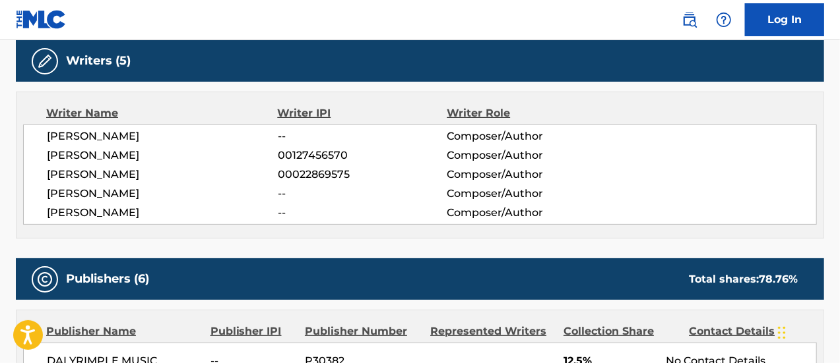
click at [102, 137] on span "SAMUEL J BARNES" at bounding box center [162, 137] width 231 height 16
click at [100, 151] on span "[PERSON_NAME]" at bounding box center [162, 156] width 231 height 16
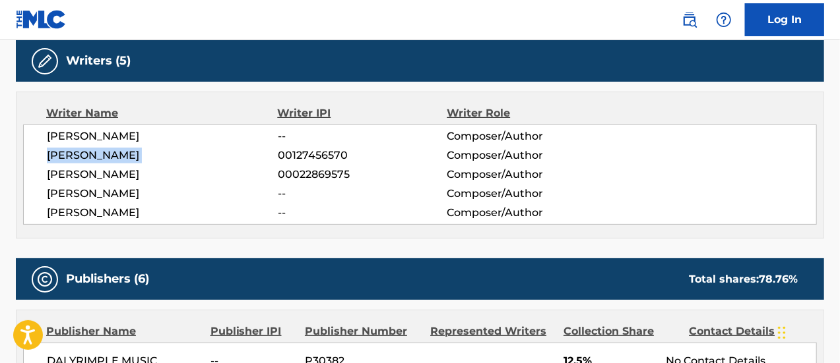
click at [100, 151] on span "[PERSON_NAME]" at bounding box center [162, 156] width 231 height 16
click at [104, 177] on span "JEAN-CLAUDE OLIVER" at bounding box center [162, 175] width 231 height 16
click at [105, 191] on span "[PERSON_NAME]" at bounding box center [162, 194] width 231 height 16
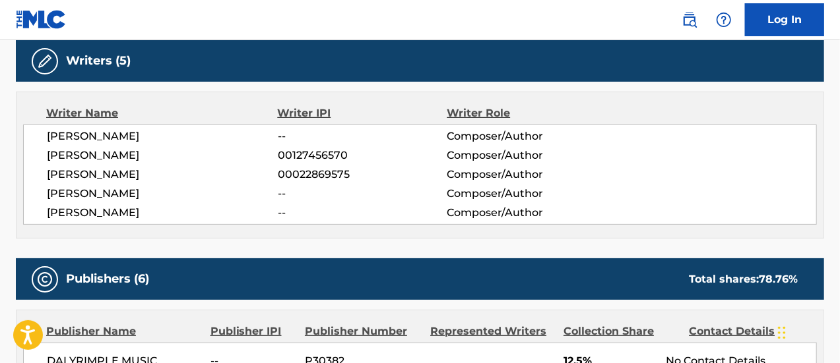
click at [105, 191] on span "[PERSON_NAME]" at bounding box center [162, 194] width 231 height 16
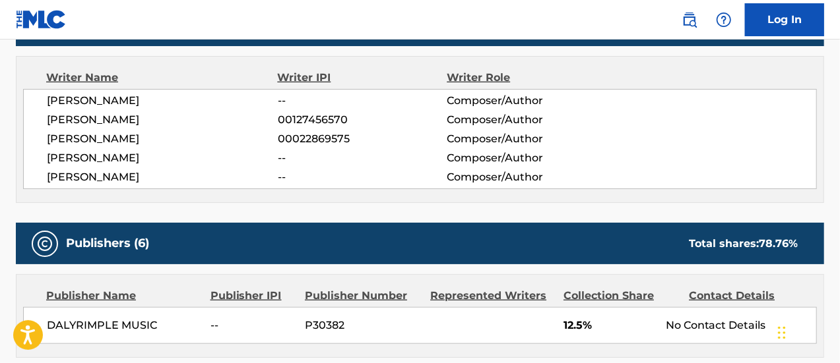
click at [105, 191] on div "Writer Name Writer IPI Writer Role SAMUEL J BARNES -- Composer/Author DWIGHT MY…" at bounding box center [420, 129] width 808 height 147
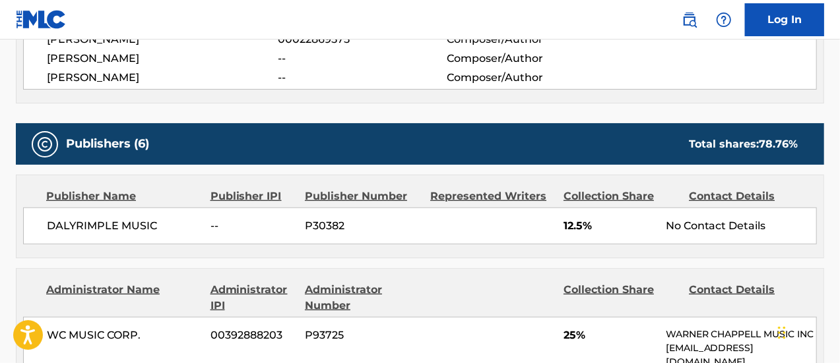
scroll to position [564, 0]
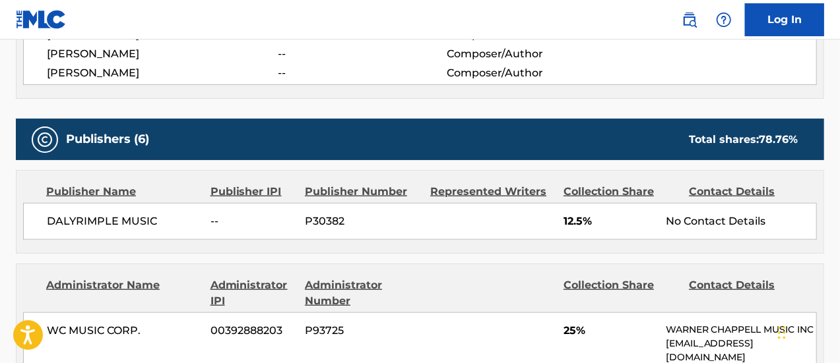
click at [708, 221] on div "No Contact Details" at bounding box center [741, 222] width 150 height 16
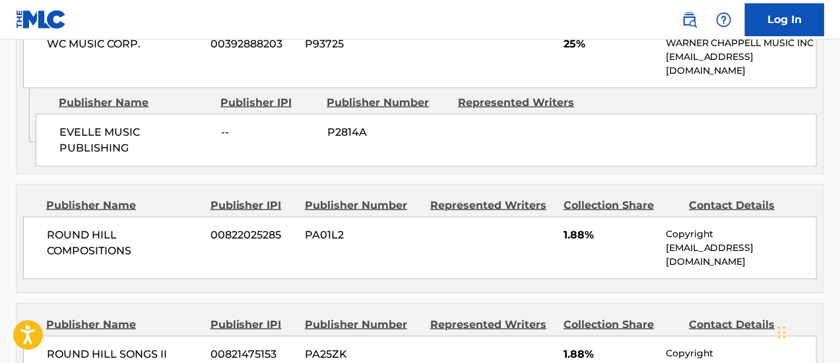
scroll to position [831, 0]
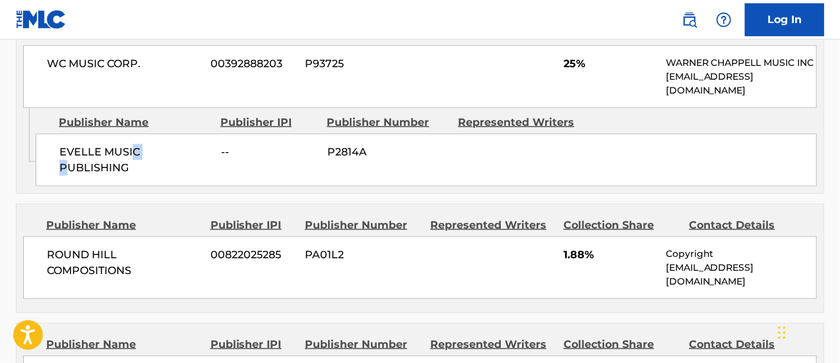
drag, startPoint x: 152, startPoint y: 160, endPoint x: 130, endPoint y: 158, distance: 21.9
click at [130, 158] on div "EVELLE MUSIC PUBLISHING -- P2814A" at bounding box center [426, 160] width 781 height 53
click at [156, 148] on span "EVELLE MUSIC PUBLISHING" at bounding box center [134, 160] width 151 height 32
drag, startPoint x: 156, startPoint y: 148, endPoint x: 86, endPoint y: 173, distance: 74.3
click at [86, 173] on div "Admin Original Publisher Connecting Line Publisher Name Publisher IPI Publisher…" at bounding box center [419, 150] width 807 height 85
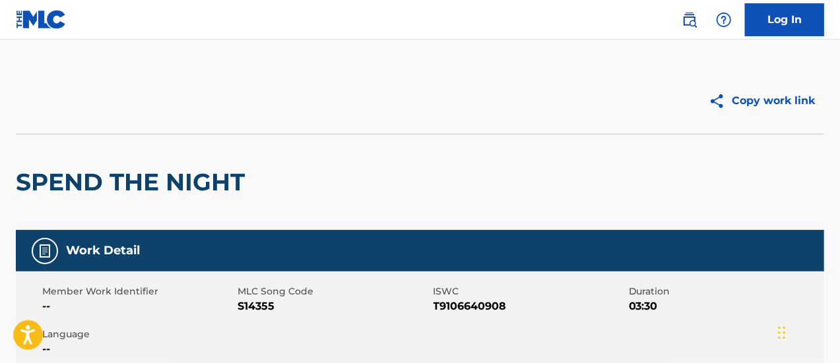
scroll to position [0, 0]
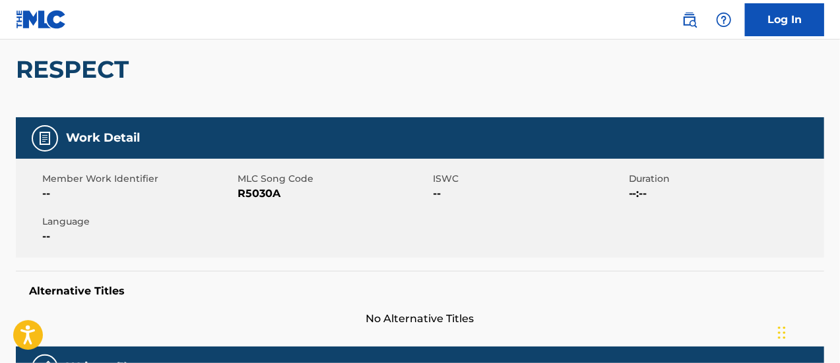
scroll to position [115, 0]
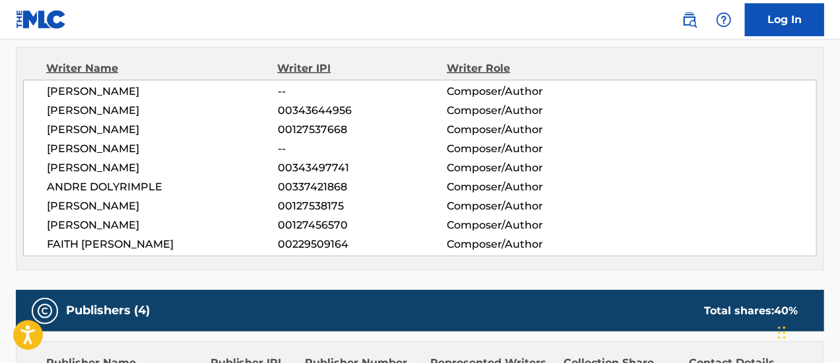
scroll to position [478, 0]
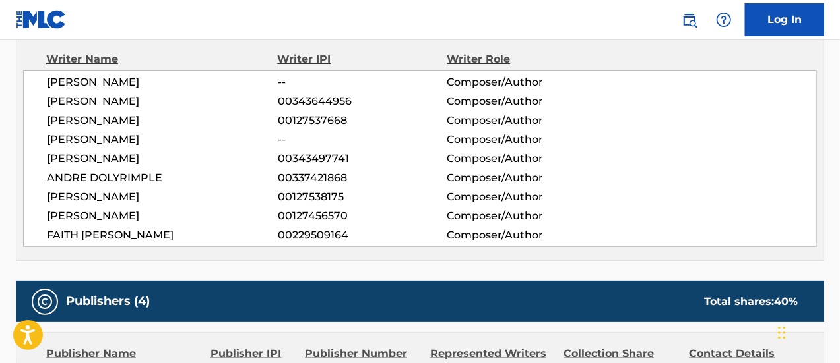
click at [148, 173] on span "ANDRE DOLYRIMPLE" at bounding box center [162, 178] width 231 height 16
click at [142, 159] on span "[PERSON_NAME]" at bounding box center [162, 159] width 231 height 16
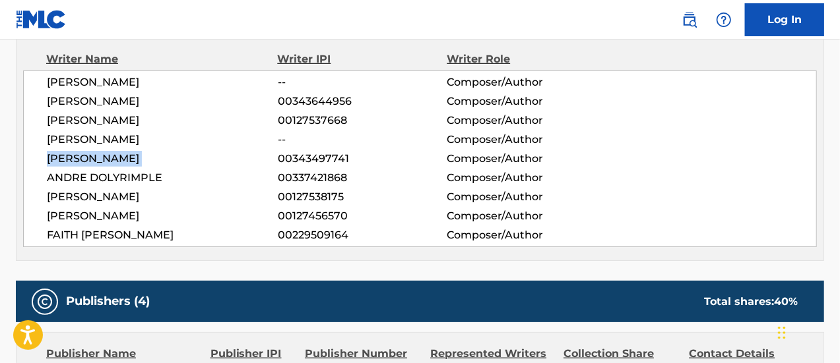
click at [142, 159] on span "[PERSON_NAME]" at bounding box center [162, 159] width 231 height 16
click at [133, 147] on div "DAVID CLINTRON -- Composer/Author BRIAN AUGUSTUS DALYRIMPLE 00343644956 Compose…" at bounding box center [419, 159] width 793 height 177
click at [132, 104] on span "BRIAN AUGUSTUS DALYRIMPLE" at bounding box center [162, 102] width 231 height 16
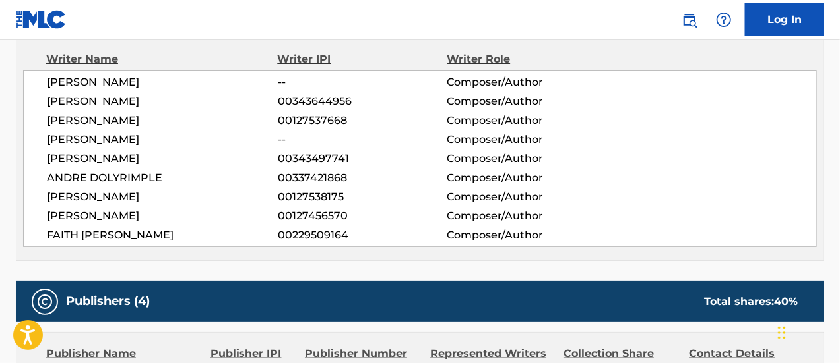
click at [132, 104] on span "BRIAN AUGUSTUS DALYRIMPLE" at bounding box center [162, 102] width 231 height 16
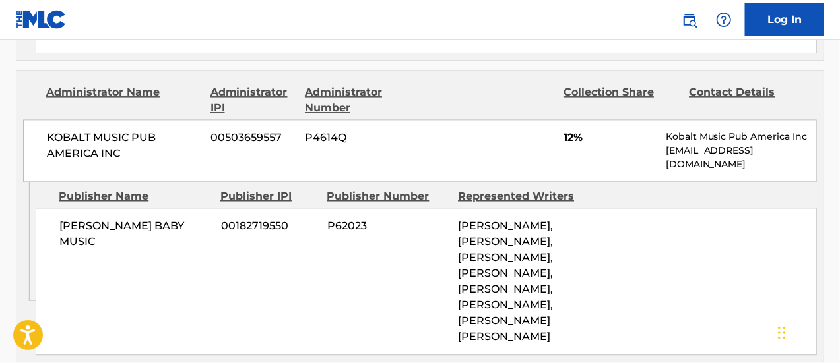
scroll to position [1482, 0]
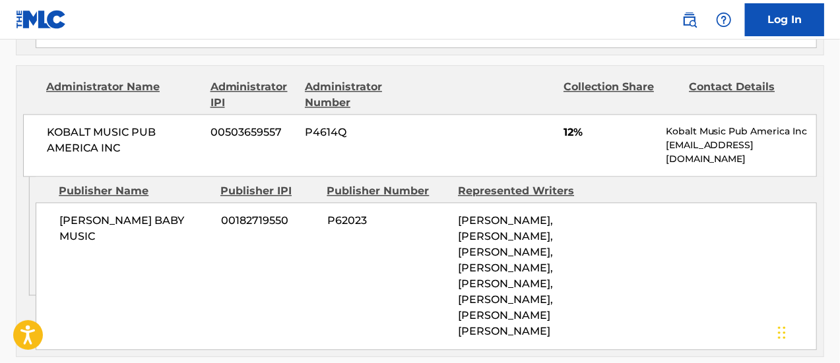
click at [525, 214] on span "DAVID CLINTRON, BRIAN AUGUSTUS DALYRIMPLE, REGINALD BURRELL, CHRIS DALYRIMPLE, …" at bounding box center [505, 275] width 95 height 123
drag, startPoint x: 525, startPoint y: 128, endPoint x: 490, endPoint y: 131, distance: 35.1
click at [490, 214] on span "DAVID CLINTRON, BRIAN AUGUSTUS DALYRIMPLE, REGINALD BURRELL, CHRIS DALYRIMPLE, …" at bounding box center [505, 275] width 95 height 123
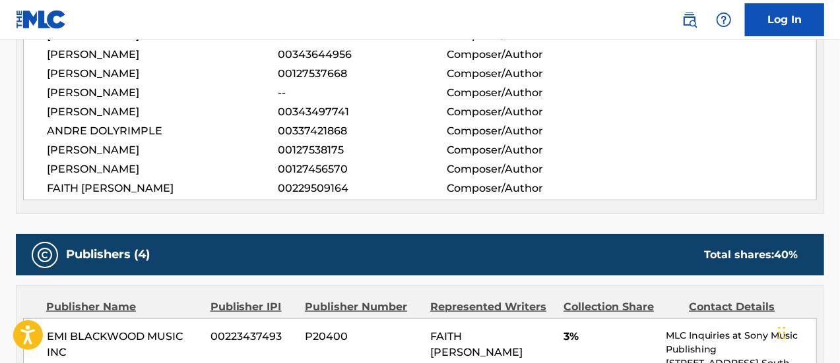
scroll to position [458, 0]
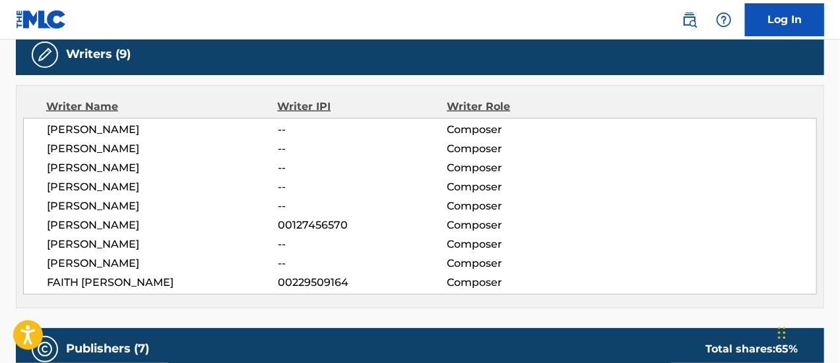
scroll to position [507, 0]
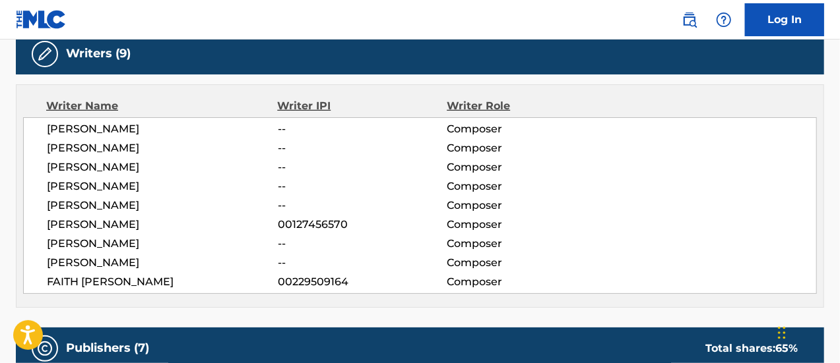
click at [101, 266] on span "DAVE CINTRON" at bounding box center [162, 263] width 231 height 16
drag, startPoint x: 101, startPoint y: 266, endPoint x: 56, endPoint y: 260, distance: 45.2
click at [56, 260] on span "DAVE CINTRON" at bounding box center [162, 263] width 231 height 16
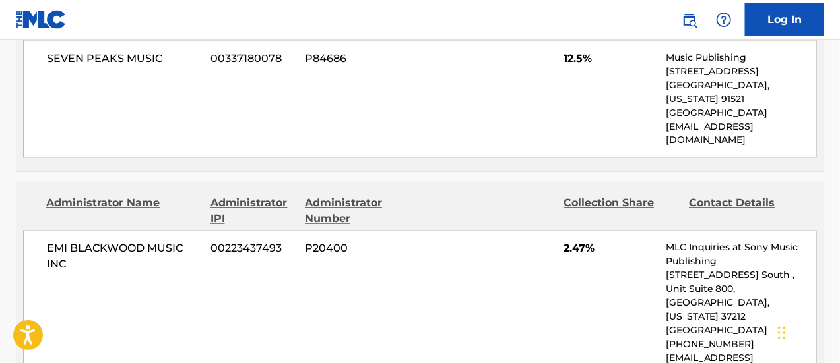
scroll to position [1129, 0]
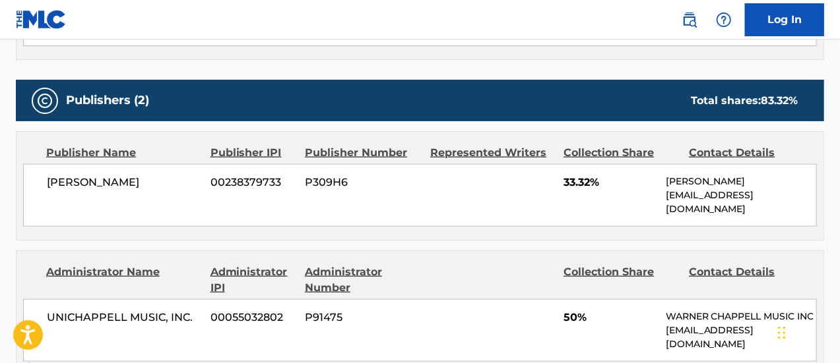
scroll to position [718, 0]
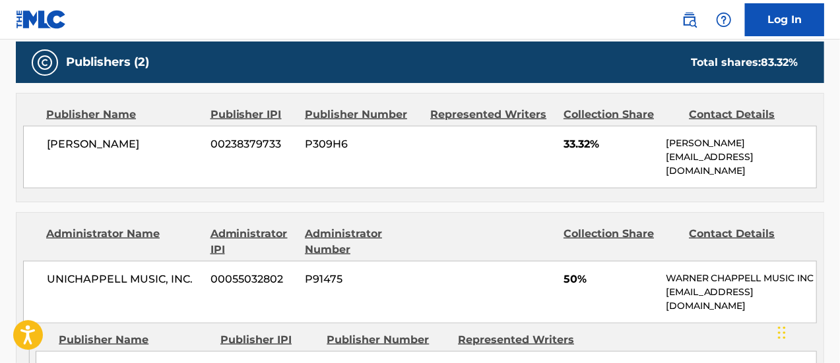
click at [689, 146] on p "[PERSON_NAME]" at bounding box center [741, 144] width 150 height 14
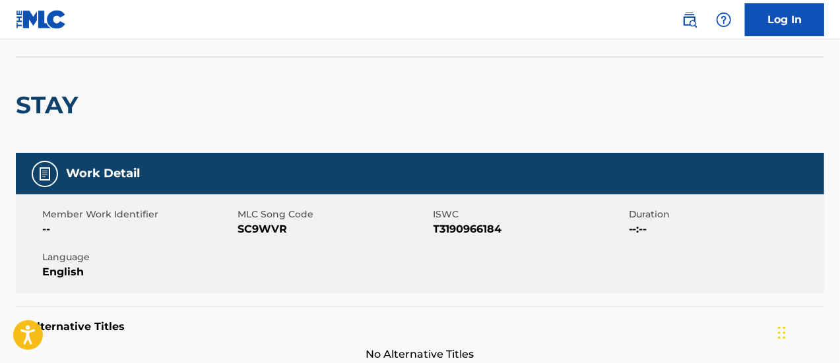
scroll to position [81, 0]
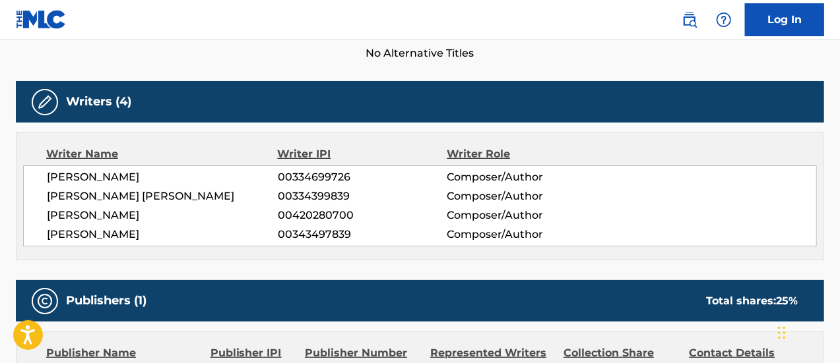
scroll to position [384, 0]
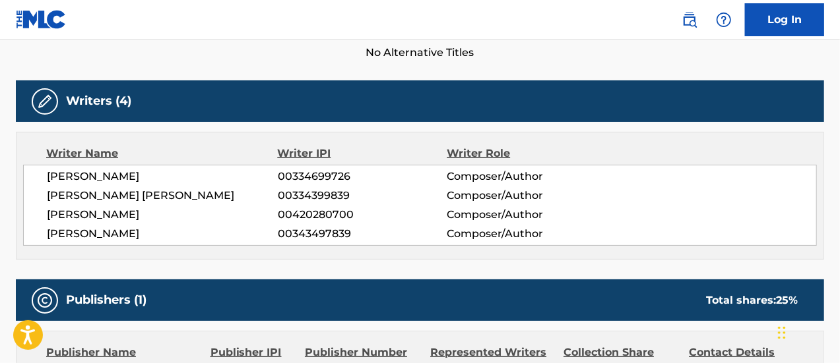
click at [121, 193] on span "[PERSON_NAME] [PERSON_NAME]" at bounding box center [162, 196] width 231 height 16
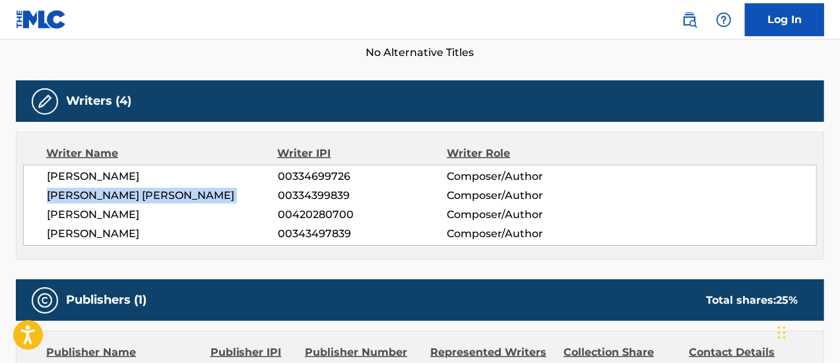
click at [121, 193] on span "[PERSON_NAME] [PERSON_NAME]" at bounding box center [162, 196] width 231 height 16
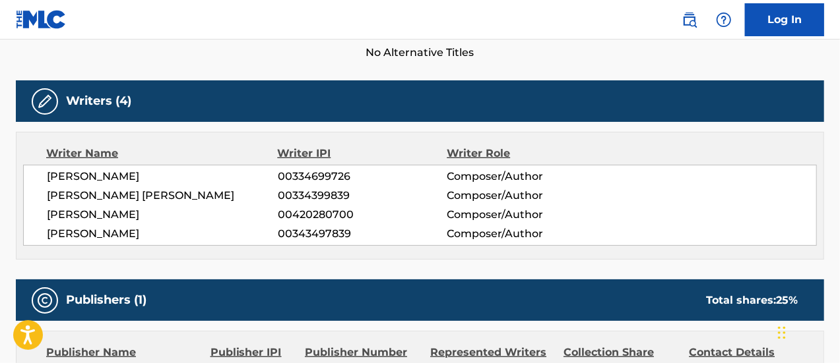
click at [112, 216] on span "[PERSON_NAME]" at bounding box center [162, 215] width 231 height 16
click at [112, 216] on span "TODD NEUBERT" at bounding box center [162, 215] width 231 height 16
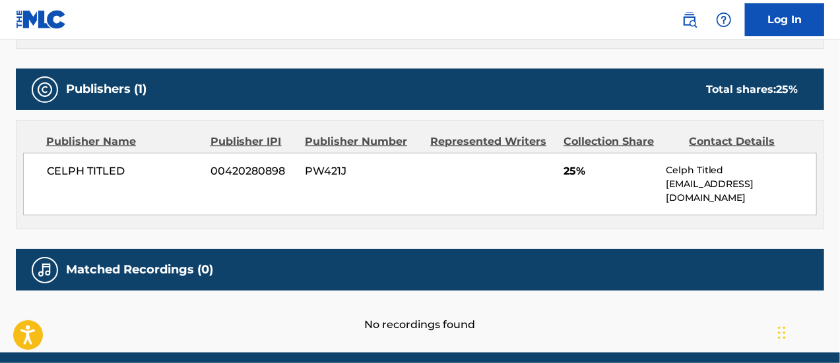
scroll to position [631, 0]
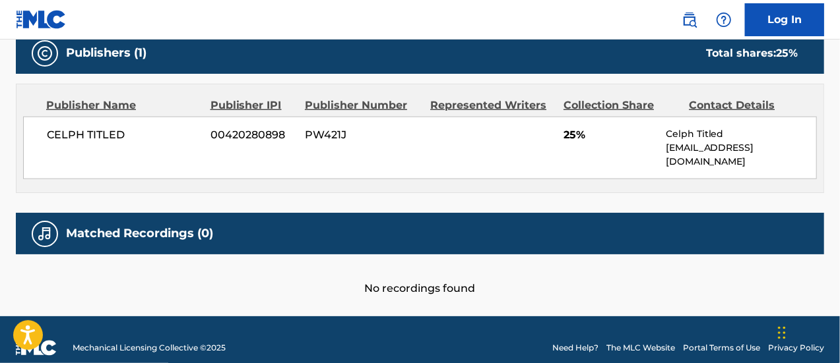
click at [92, 118] on div "CELPH TITLED 00420280898 PW421J 25% Celph Titled celph@celphtitled.com" at bounding box center [419, 148] width 793 height 63
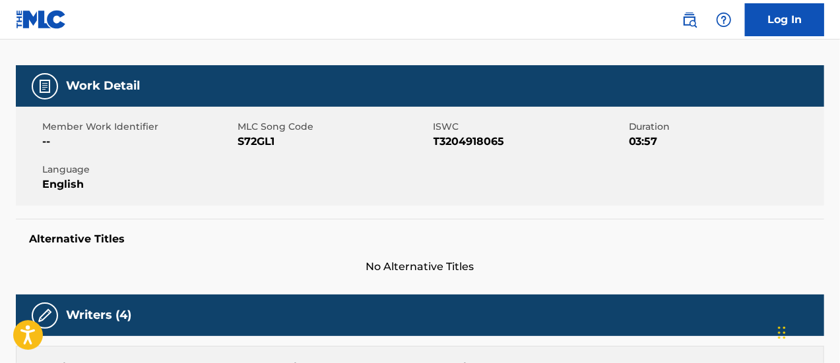
scroll to position [0, 0]
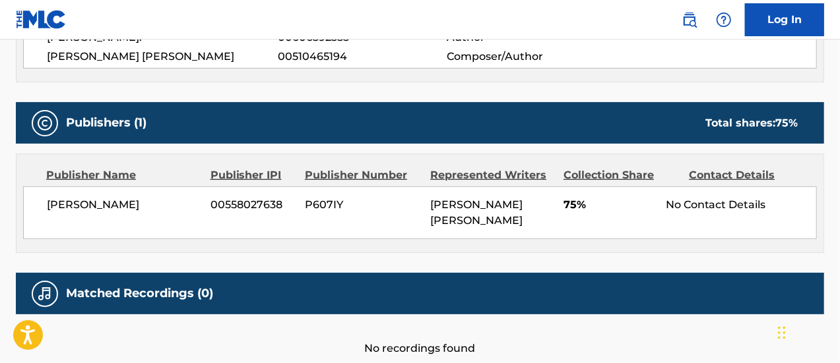
scroll to position [554, 0]
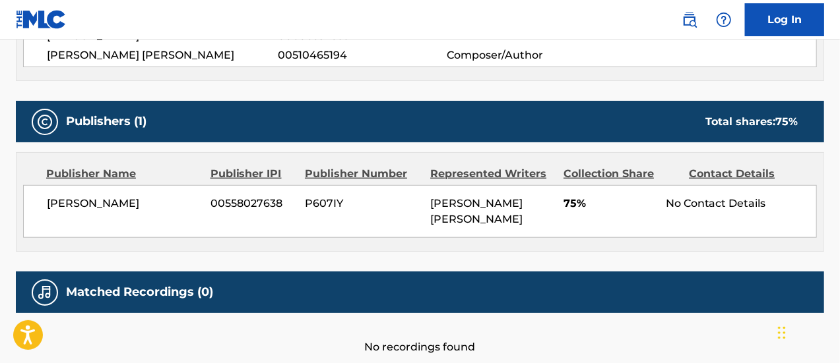
click at [84, 205] on span "[PERSON_NAME]" at bounding box center [124, 204] width 154 height 16
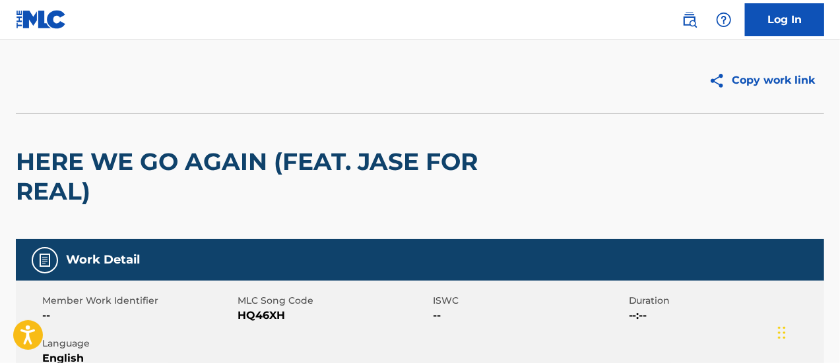
scroll to position [4, 0]
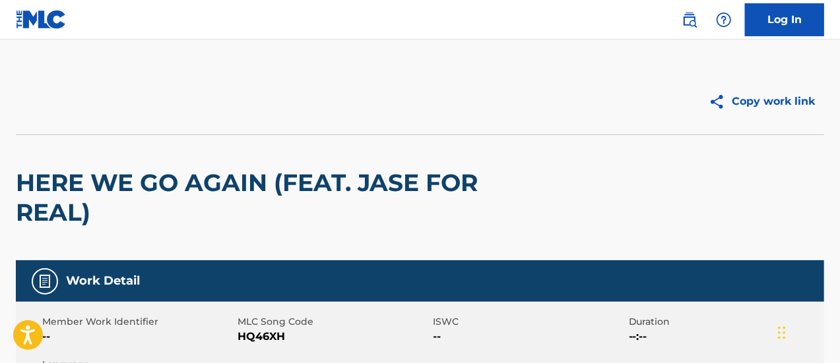
click at [347, 181] on h2 "HERE WE GO AGAIN (FEAT. JASE FOR REAL)" at bounding box center [258, 197] width 485 height 59
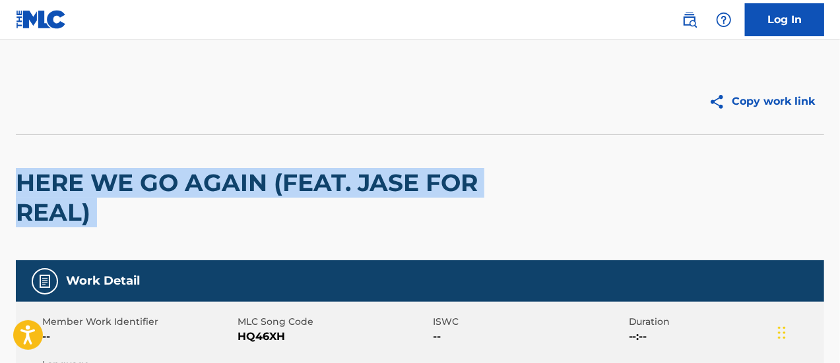
click at [347, 181] on h2 "HERE WE GO AGAIN (FEAT. JASE FOR REAL)" at bounding box center [258, 197] width 485 height 59
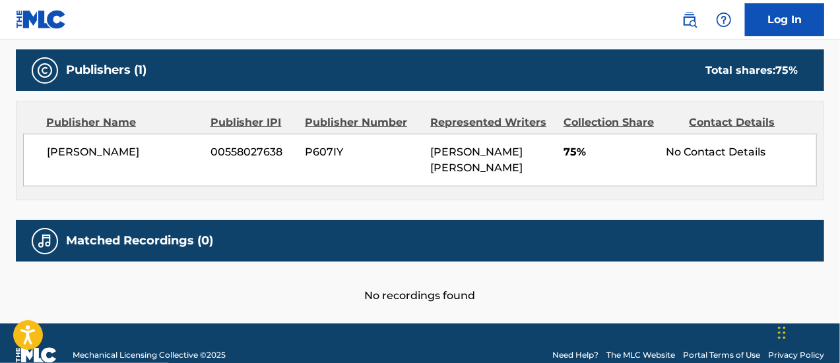
scroll to position [606, 0]
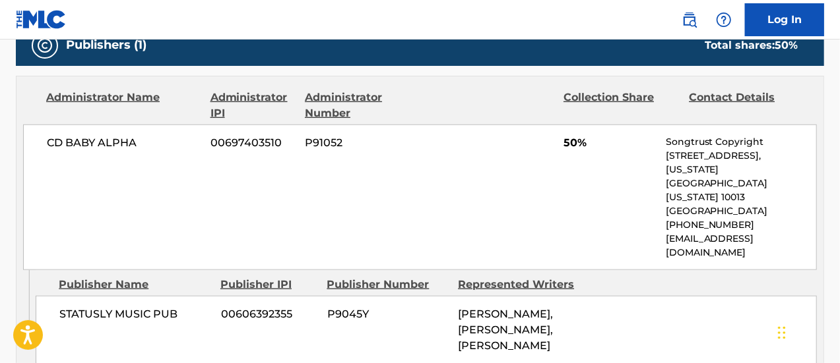
scroll to position [619, 0]
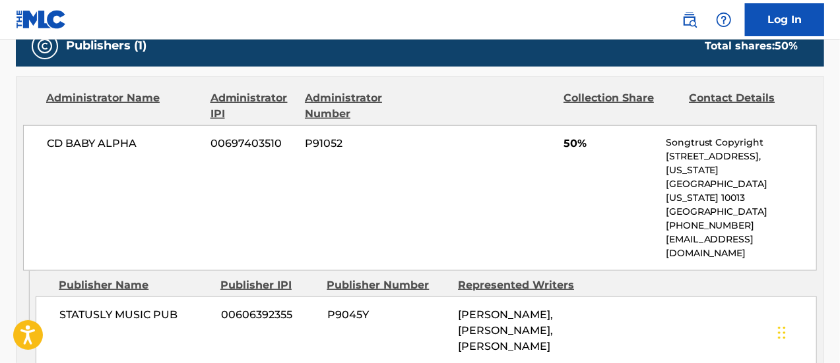
click at [546, 309] on span "JASON O DALYRIMPLE, MIHAIL PUSCOIU, DENNIS PRINCEWELL STEHR" at bounding box center [505, 331] width 95 height 44
drag, startPoint x: 546, startPoint y: 292, endPoint x: 471, endPoint y: 301, distance: 75.8
click at [471, 309] on span "JASON O DALYRIMPLE, MIHAIL PUSCOIU, DENNIS PRINCEWELL STEHR" at bounding box center [505, 331] width 95 height 44
click at [514, 309] on span "JASON O DALYRIMPLE, MIHAIL PUSCOIU, DENNIS PRINCEWELL STEHR" at bounding box center [505, 331] width 95 height 44
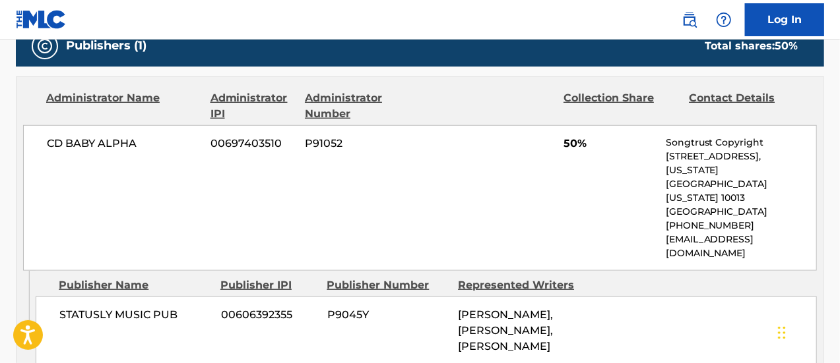
drag, startPoint x: 514, startPoint y: 297, endPoint x: 546, endPoint y: 316, distance: 36.7
click at [546, 316] on span "JASON O DALYRIMPLE, MIHAIL PUSCOIU, DENNIS PRINCEWELL STEHR" at bounding box center [505, 331] width 95 height 44
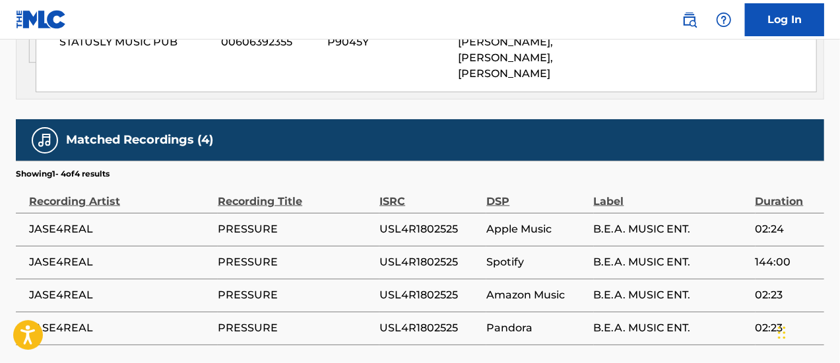
click at [604, 222] on span "B.E.A. MUSIC ENT." at bounding box center [671, 230] width 155 height 16
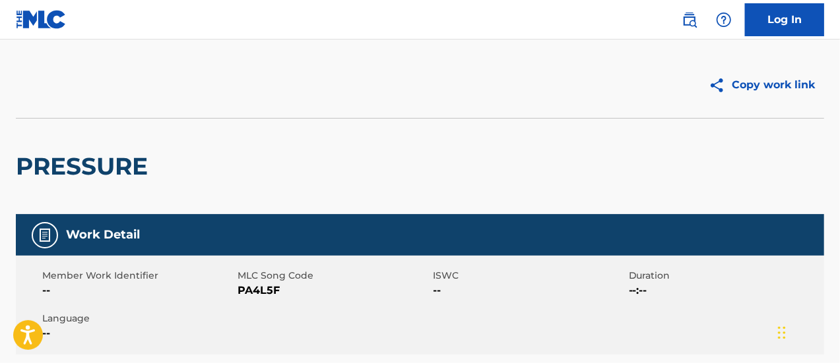
scroll to position [0, 0]
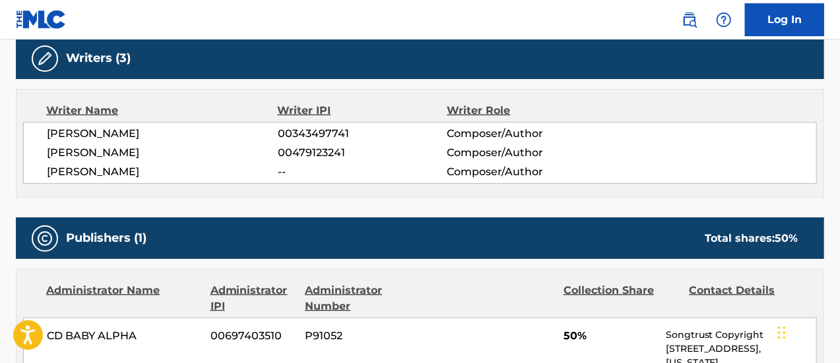
scroll to position [426, 0]
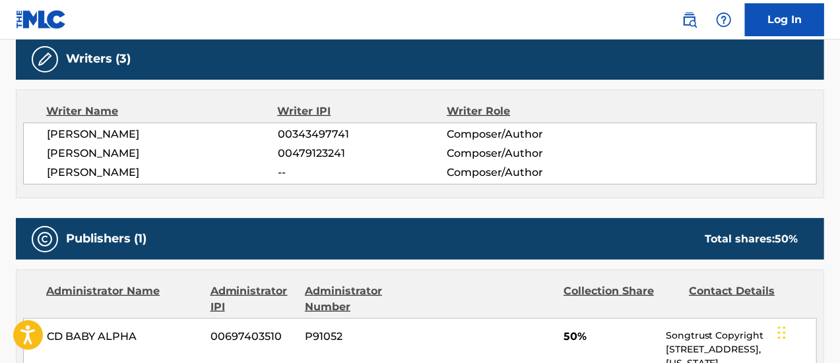
click at [98, 154] on span "[PERSON_NAME]" at bounding box center [162, 154] width 231 height 16
click at [205, 184] on div "Writer Name Writer IPI Writer Role [PERSON_NAME] 00343497741 Composer/Author [P…" at bounding box center [420, 144] width 808 height 109
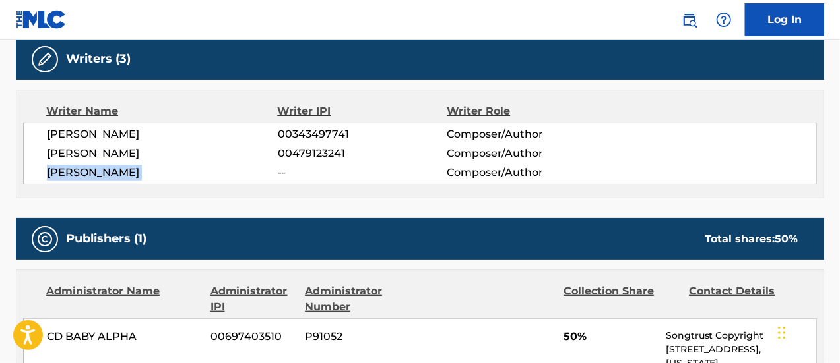
click at [205, 184] on div "Writer Name Writer IPI Writer Role [PERSON_NAME] 00343497741 Composer/Author [P…" at bounding box center [420, 144] width 808 height 109
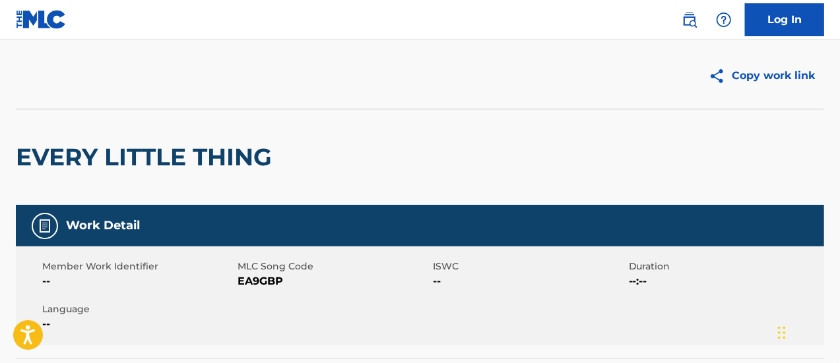
scroll to position [0, 0]
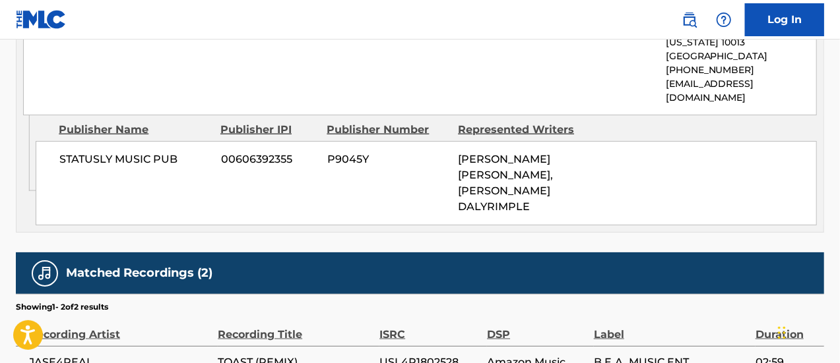
scroll to position [863, 0]
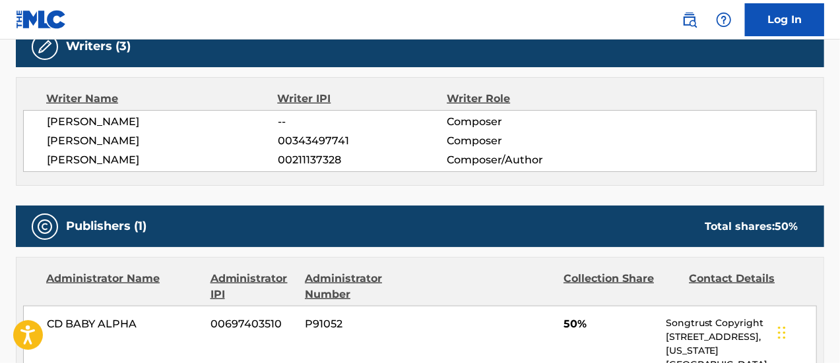
scroll to position [437, 0]
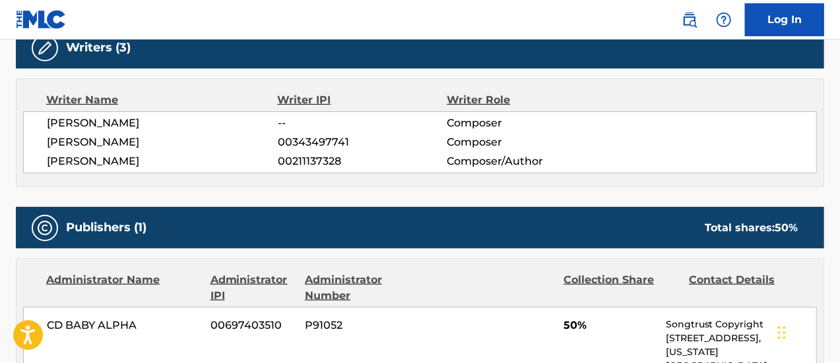
click at [129, 160] on span "OTTO M. SCHWARZ" at bounding box center [162, 162] width 231 height 16
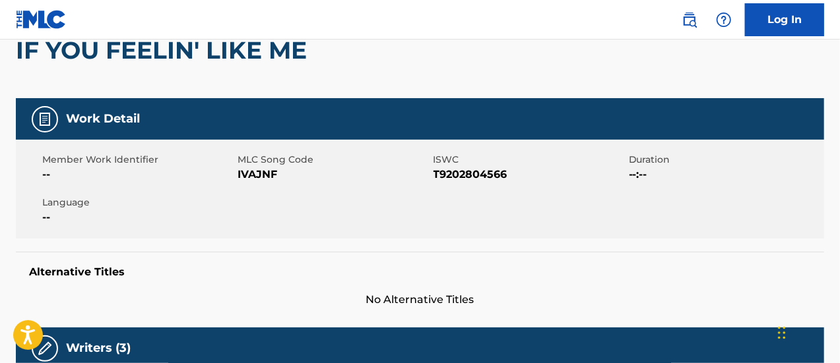
scroll to position [0, 0]
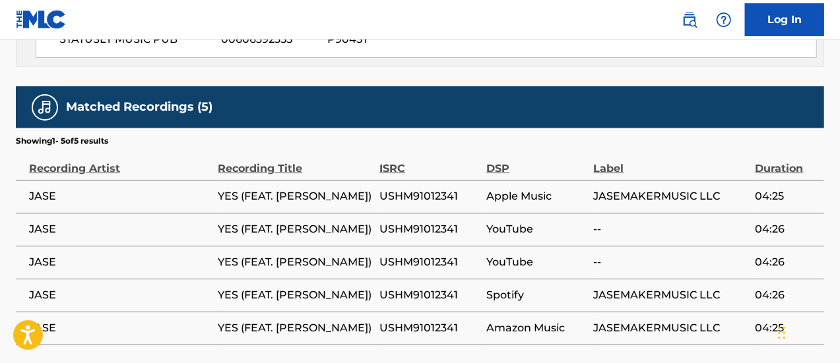
scroll to position [843, 0]
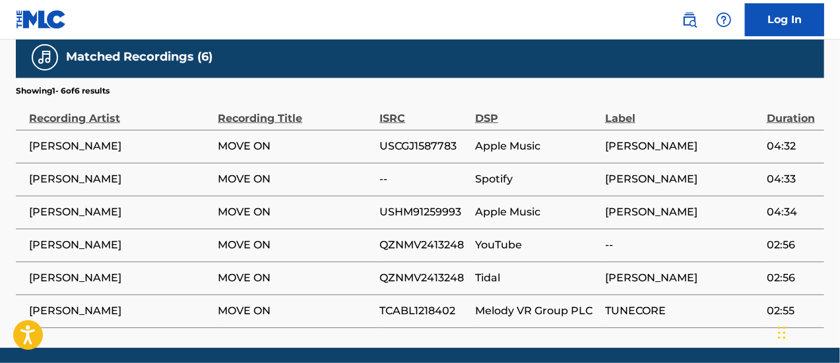
scroll to position [840, 0]
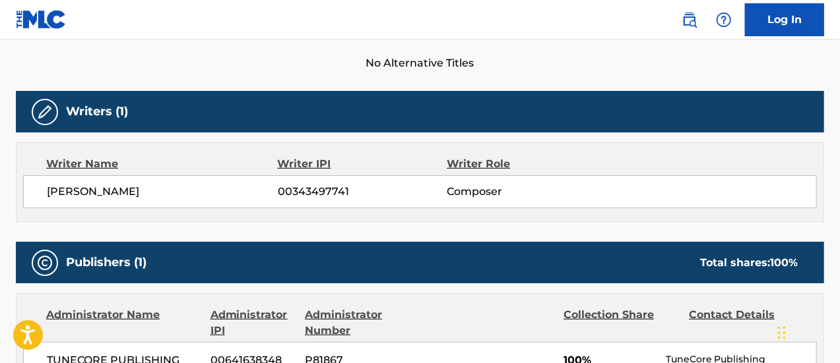
scroll to position [372, 0]
